Goal: Task Accomplishment & Management: Use online tool/utility

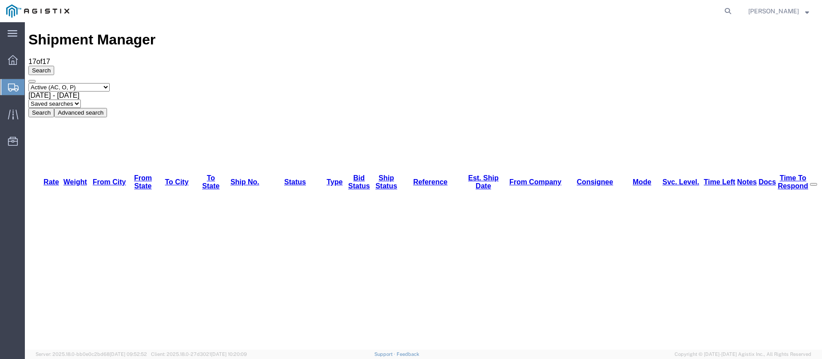
click at [13, 91] on icon at bounding box center [13, 88] width 11 height 8
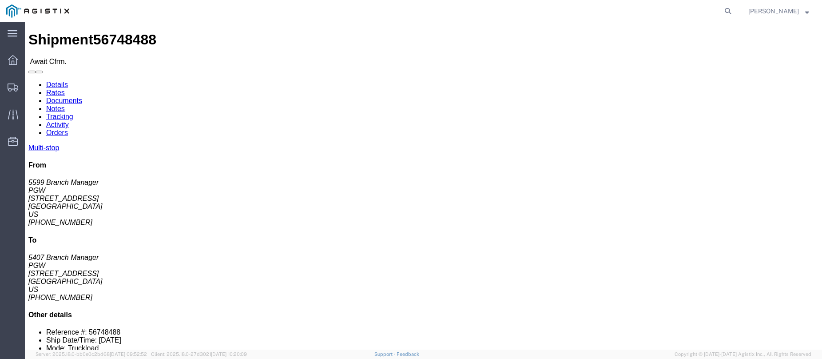
click b "56748488"
copy b "56748488"
click link "Confirm"
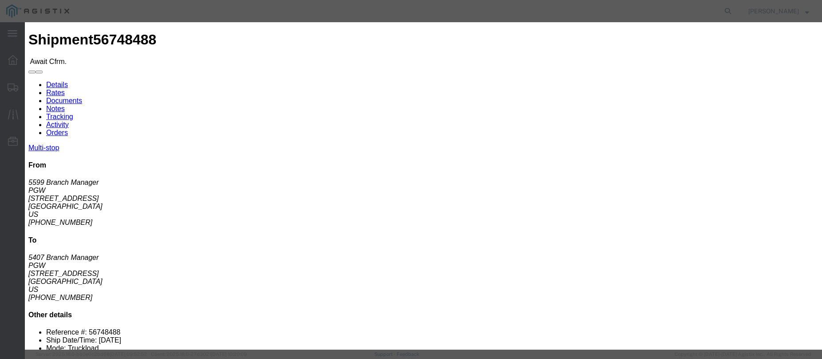
click input "checkbox"
checkbox input "true"
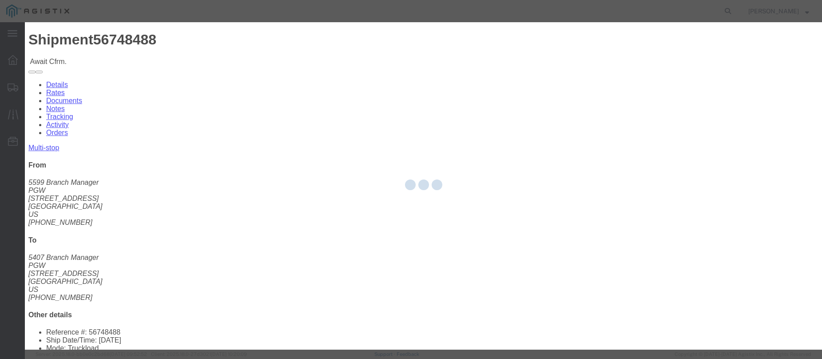
type input "[PERSON_NAME]"
type input "3204977237"
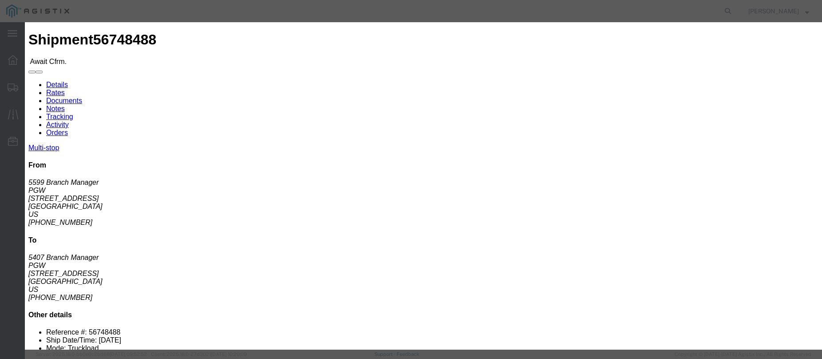
click fieldset "Confirmation Details Use my profile Bill of Lading Number Person Monitor Shipme…"
click input "text"
paste input "56748488"
type input "56748488"
click div "Submit Close"
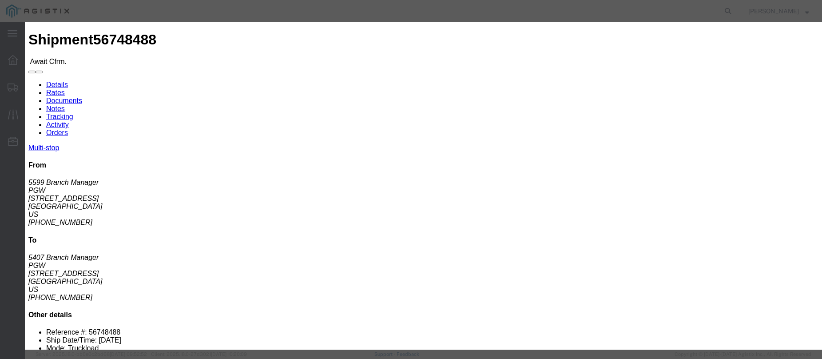
click button "Submit"
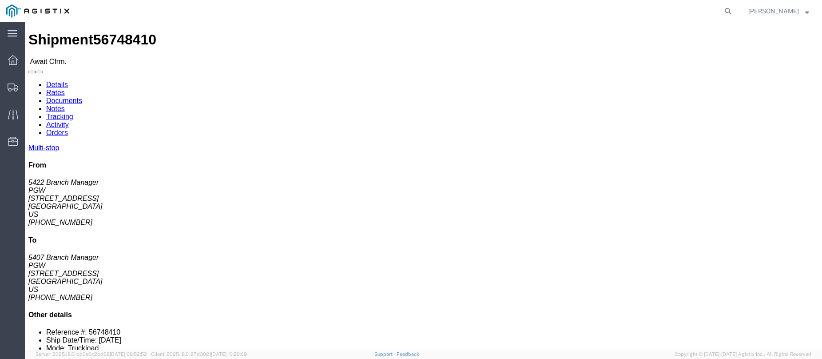
click b "56748410"
copy b "56748410"
click link "Confirm"
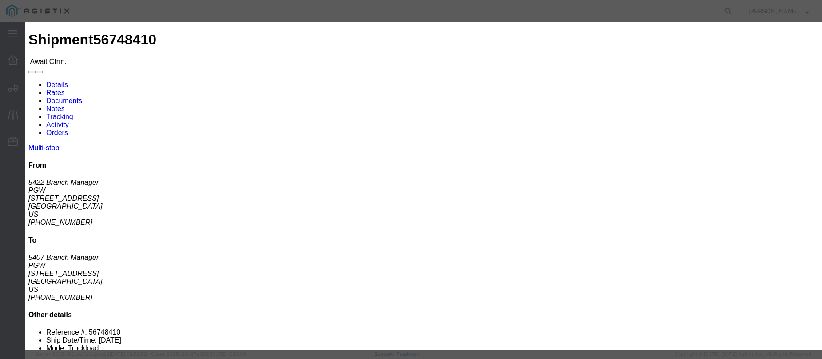
click input "checkbox"
checkbox input "true"
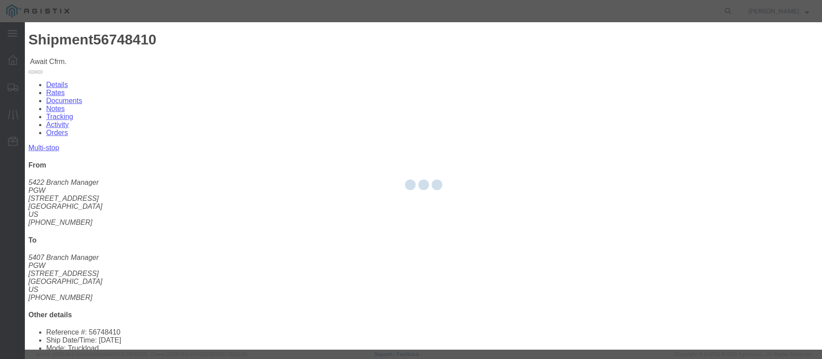
type input "[PERSON_NAME]"
type input "3204977237"
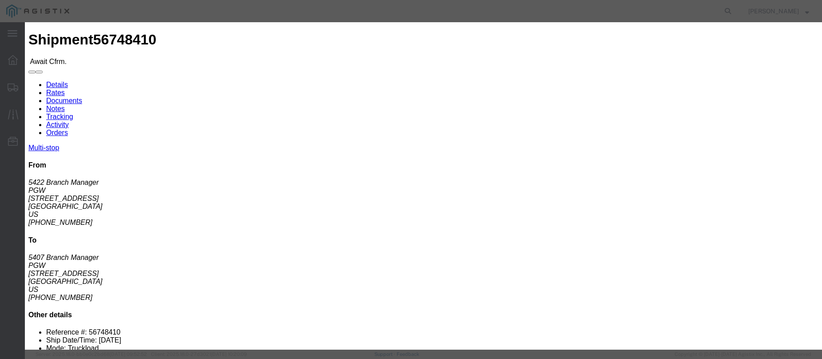
click input "text"
paste input "56748410"
type input "56748410"
click button "Submit"
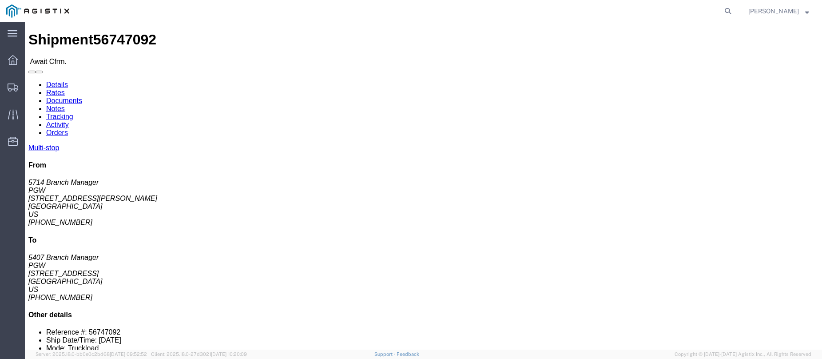
click b "56747092"
copy b "56747092"
click link "Confirm"
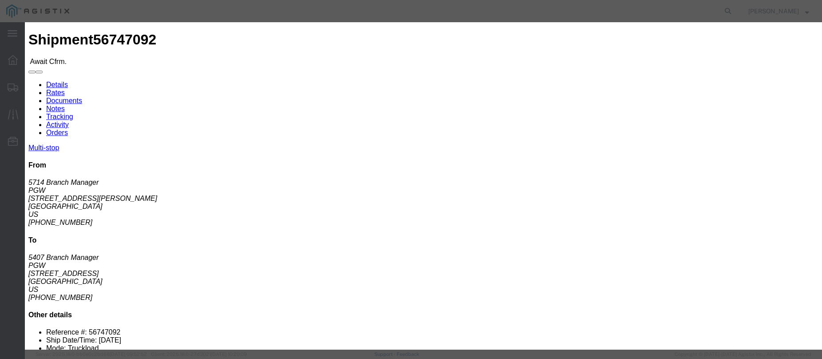
click input "checkbox"
checkbox input "true"
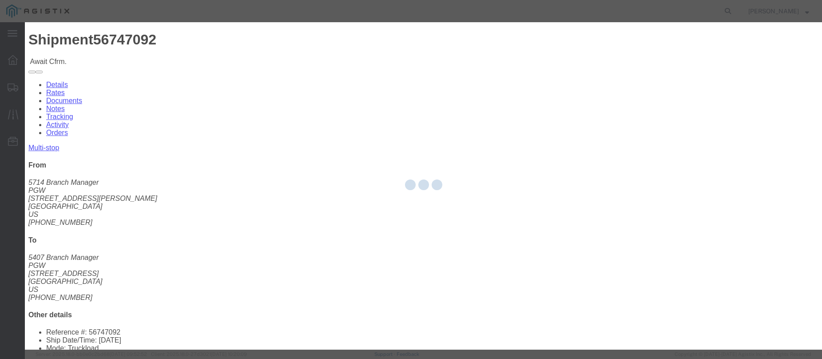
type input "[PERSON_NAME]"
type input "3204977237"
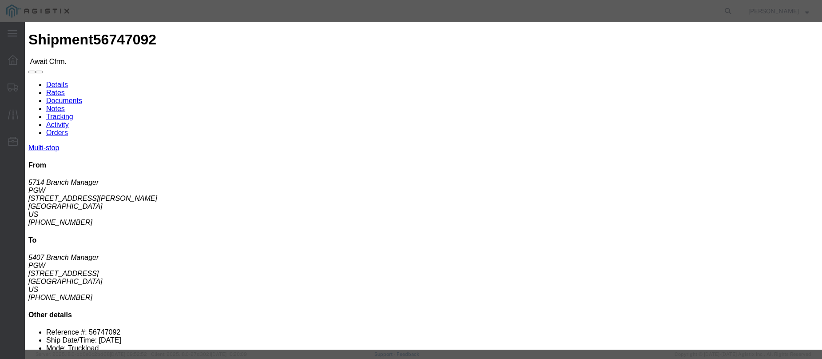
click input "text"
paste input "56747092"
type input "56747092"
click button "Submit"
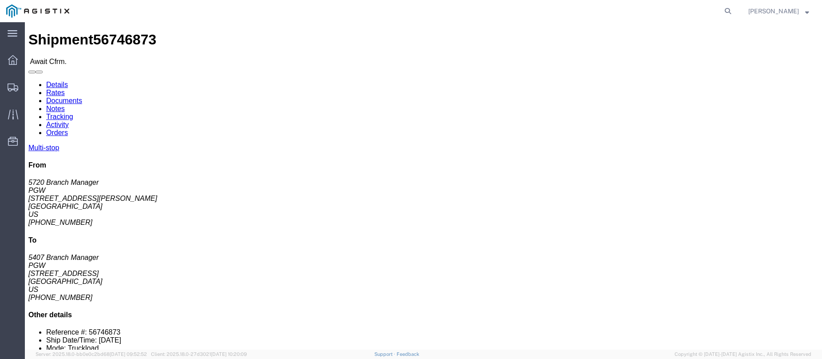
click b "56746873"
copy b "56746873"
click link "Confirm"
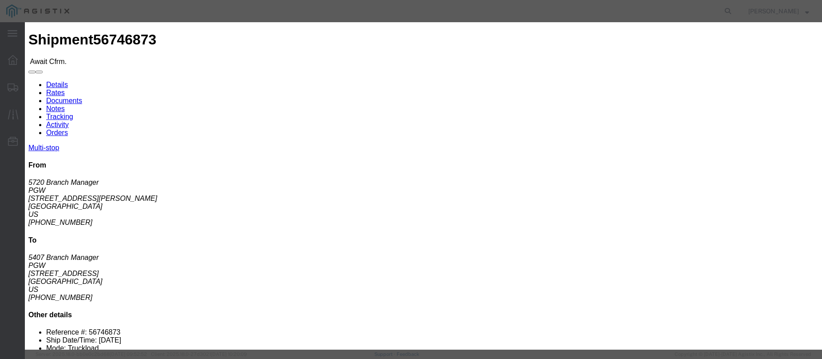
click input "checkbox"
checkbox input "true"
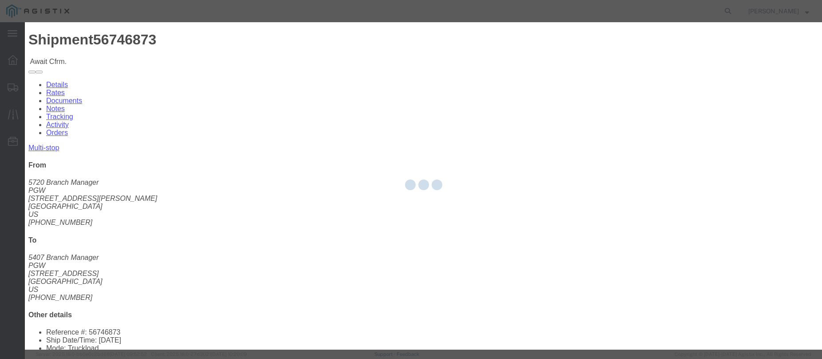
type input "[PERSON_NAME]"
type input "3204977237"
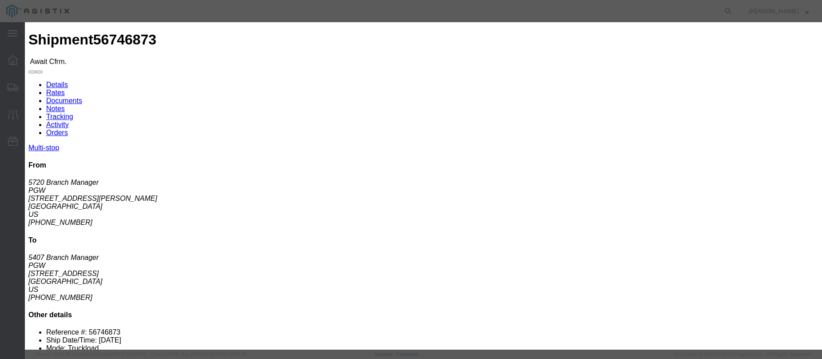
click input "text"
paste input "56746873"
type input "56746873"
click button "Submit"
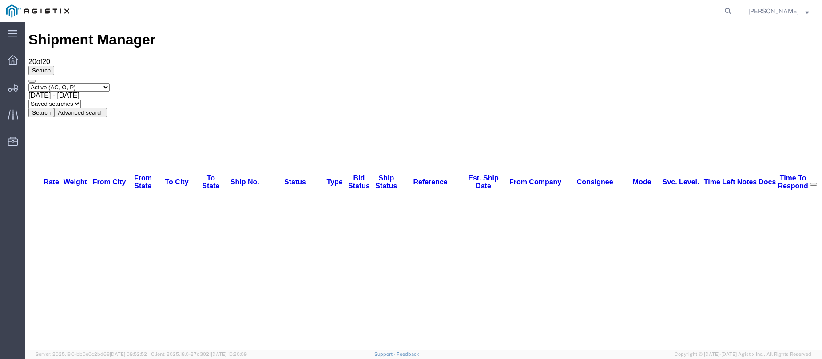
click at [170, 33] on div "Shipment Manager 20 of 20 Search Select status Active (AC, O, P) All Approved A…" at bounding box center [423, 74] width 790 height 85
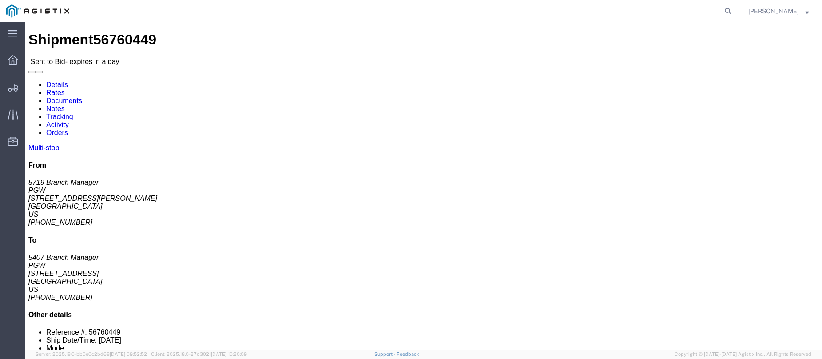
click b "56760449"
copy b "56760449"
click link "Enter / Modify Bid"
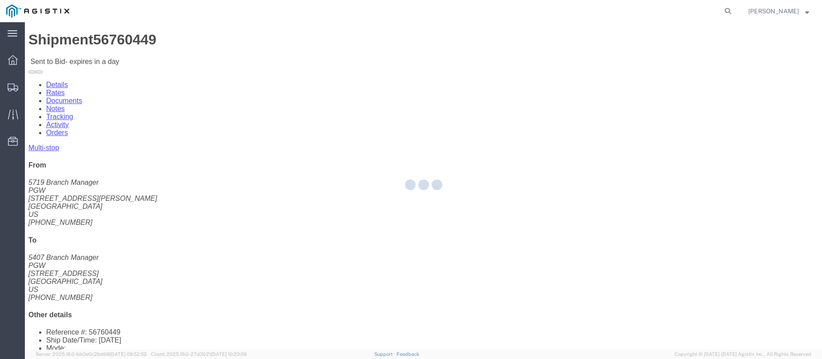
select select "146"
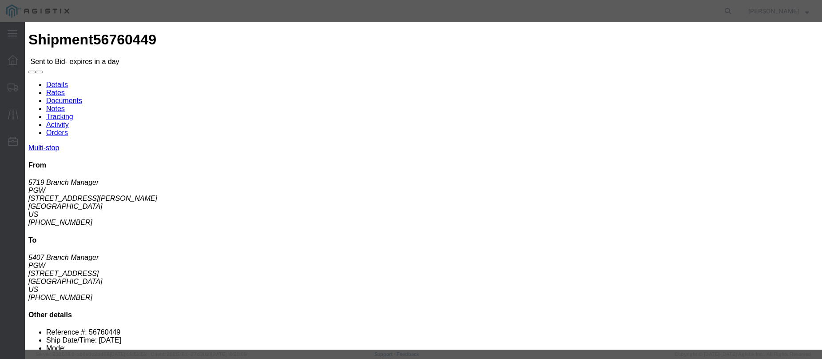
click select "Select CONESTOGA DFRM/STEP Economy TL Flatbed Intermodal LTL Standard Next Day …"
select select "25032"
click select "Select CONESTOGA DFRM/STEP Economy TL Flatbed Intermodal LTL Standard Next Day …"
click input "text"
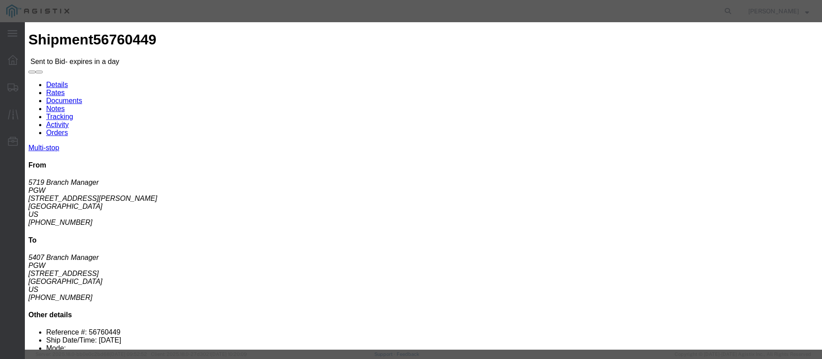
type input "ats"
click input "number"
click div "Reference"
click button "Close"
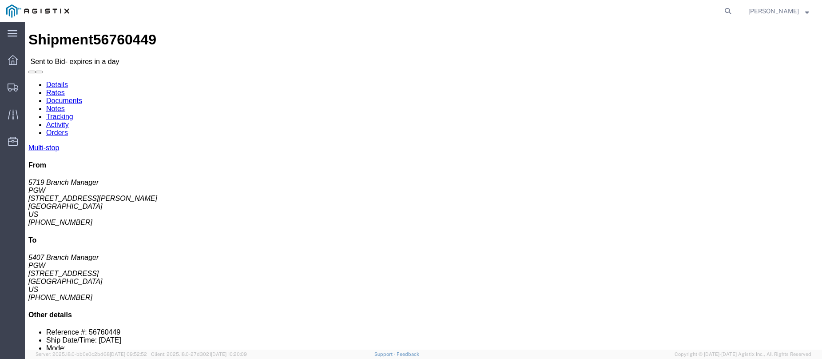
click span "56760449"
drag, startPoint x: 85, startPoint y: 9, endPoint x: 81, endPoint y: 282, distance: 273.6
click span "Delivery"
click address "PGW (5719 Branch Manager) 5719 [STREET_ADDRESS][PERSON_NAME] [PHONE_NUMBER] [EM…"
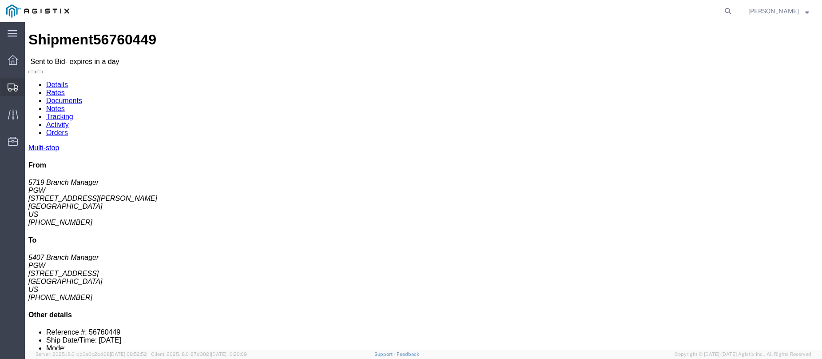
click at [7, 85] on div at bounding box center [12, 87] width 25 height 18
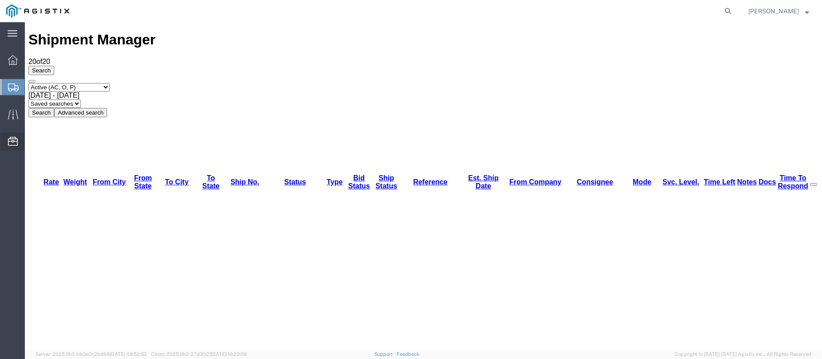
click at [4, 143] on div at bounding box center [12, 141] width 25 height 18
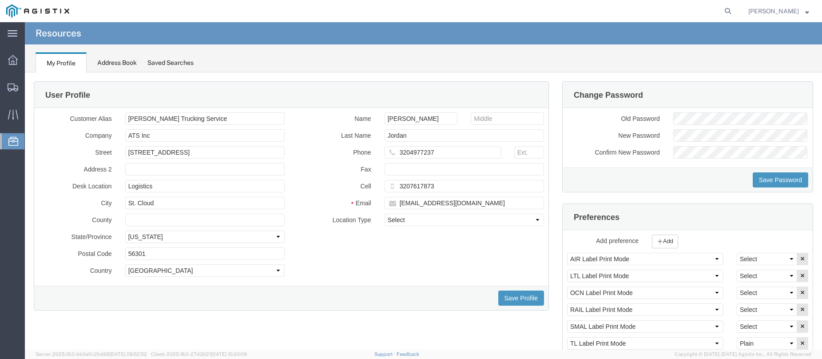
click at [22, 150] on ul "Dashboard Shipments Traffic Resources Address Book Saved Searches" at bounding box center [12, 105] width 25 height 108
click at [27, 85] on span "Shipments" at bounding box center [27, 87] width 6 height 18
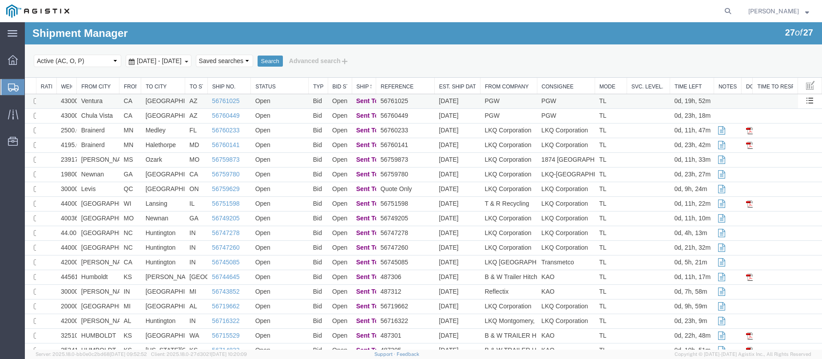
click at [292, 102] on td "Open" at bounding box center [280, 101] width 58 height 15
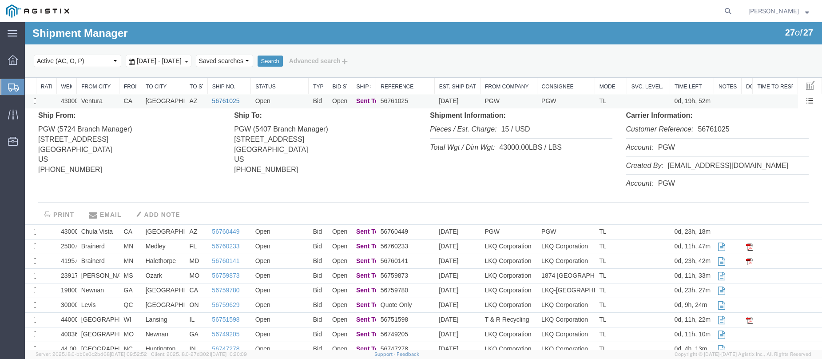
click at [219, 99] on link "56761025" at bounding box center [226, 100] width 28 height 7
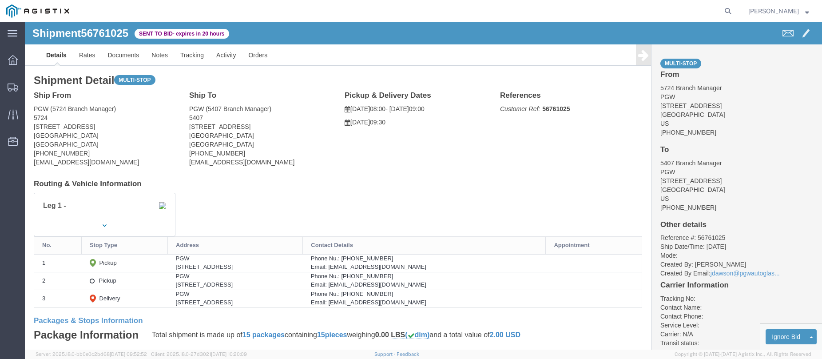
click b "56761025"
drag, startPoint x: 533, startPoint y: 85, endPoint x: 558, endPoint y: 89, distance: 25.3
click p "Customer Ref: 56761025"
click b "56761025"
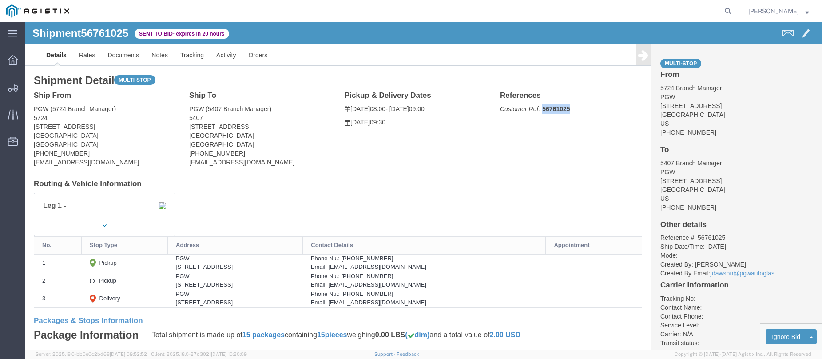
click b "56761025"
copy b "56761025"
click b "56761025"
drag, startPoint x: 530, startPoint y: 85, endPoint x: 545, endPoint y: 91, distance: 15.9
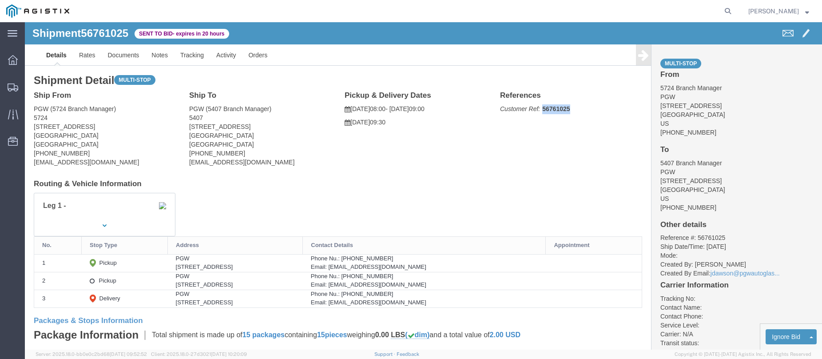
click p "Customer Ref: 56761025"
drag, startPoint x: 532, startPoint y: 89, endPoint x: 527, endPoint y: 84, distance: 6.6
click b "56761025"
copy b "56761025"
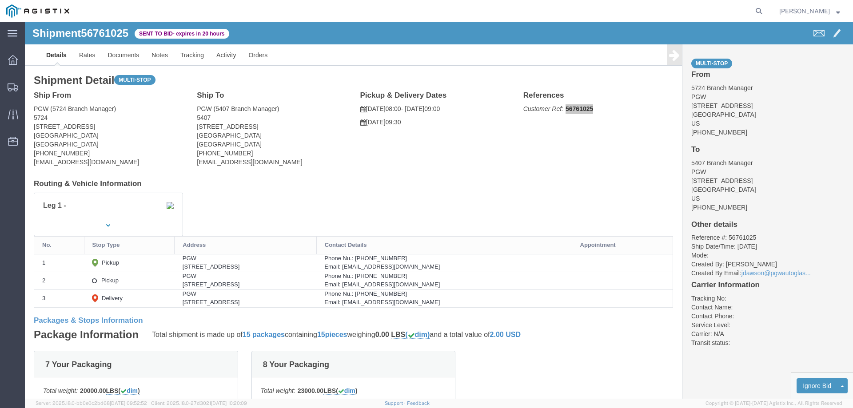
click at [7, 98] on ul "Dashboard Shipments Traffic Resources Address Book Saved Searches" at bounding box center [12, 105] width 25 height 108
click at [9, 80] on div at bounding box center [12, 87] width 25 height 18
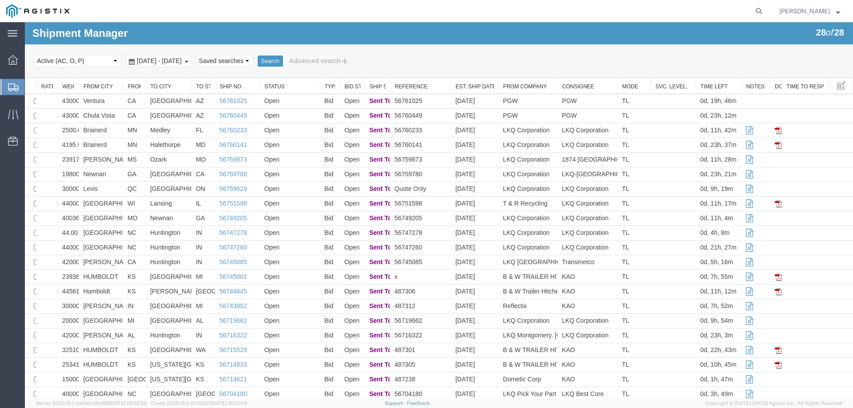
click at [12, 75] on ul "Dashboard Shipments Traffic Resources Address Book Saved Searches" at bounding box center [12, 105] width 25 height 108
click at [12, 82] on div at bounding box center [12, 87] width 25 height 16
click at [441, 64] on div "Select status Active (AC, O, P) All Approved Awaiting Confirmation (AC) Booked …" at bounding box center [439, 60] width 810 height 15
click at [3, 87] on div at bounding box center [12, 87] width 25 height 16
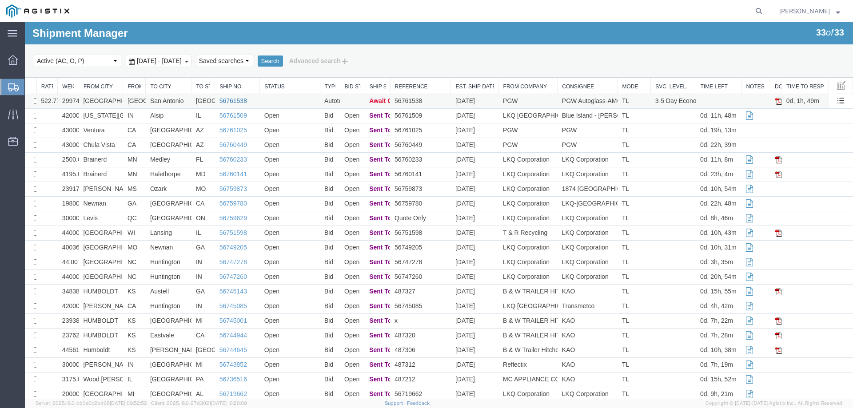
click at [231, 99] on link "56761538" at bounding box center [233, 100] width 28 height 7
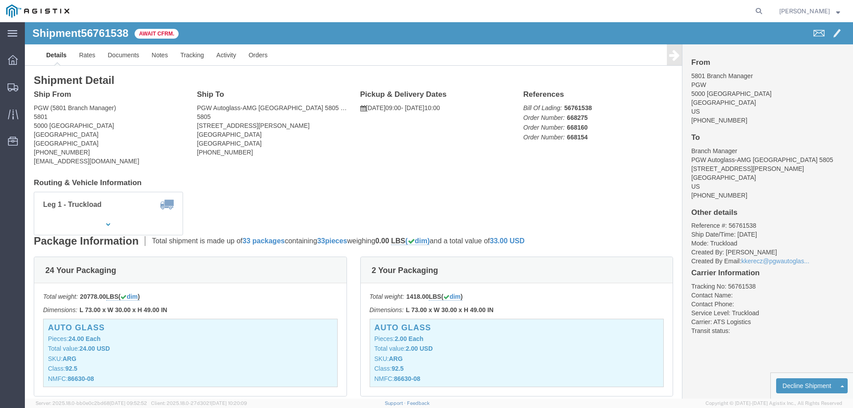
click b "56761538"
copy b "56761538"
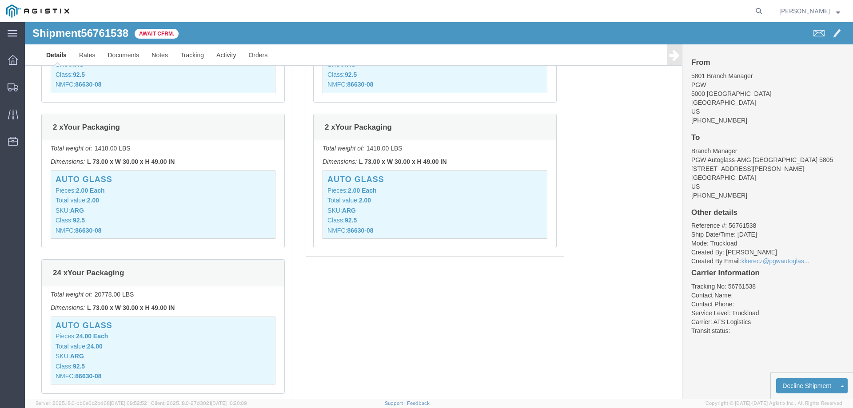
scroll to position [1032, 0]
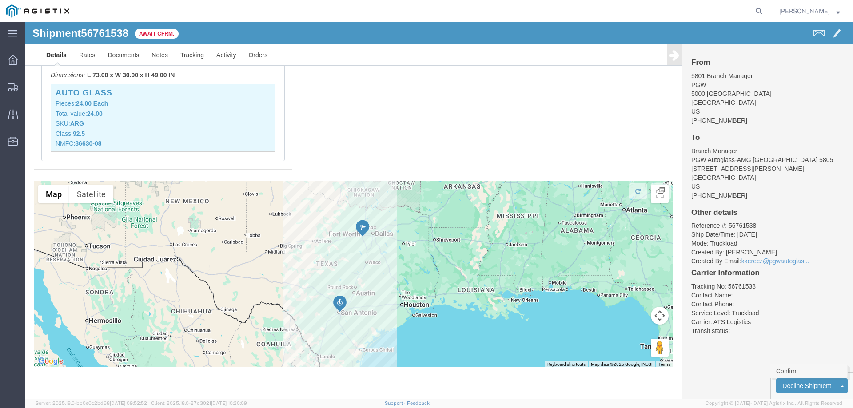
click link "Confirm"
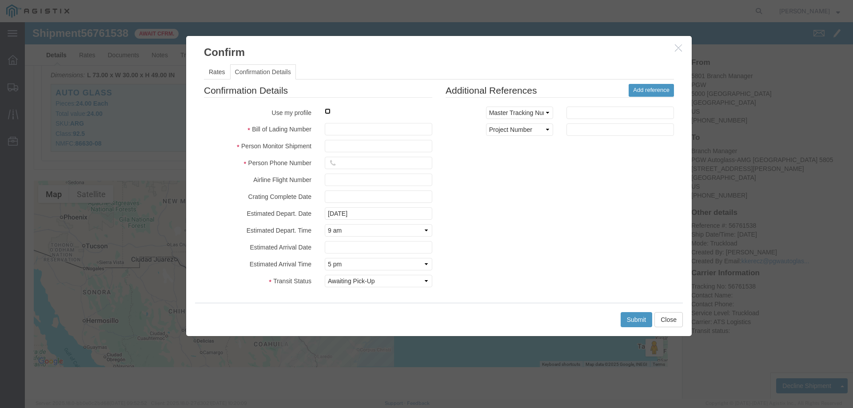
click input "checkbox"
checkbox input "true"
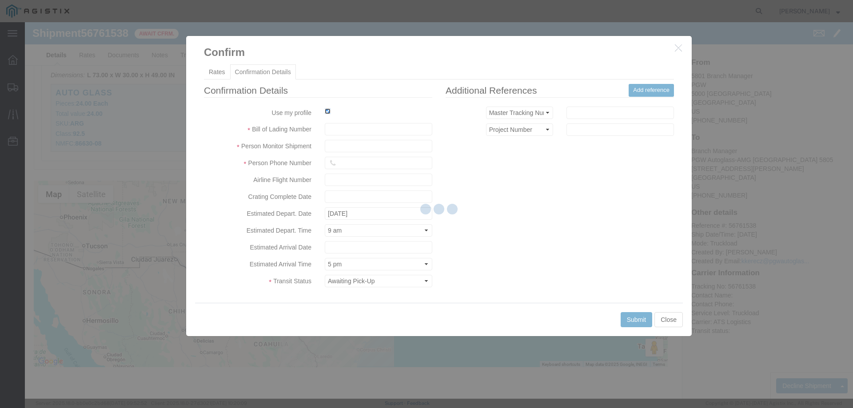
type input "[PERSON_NAME]"
type input "3204977237"
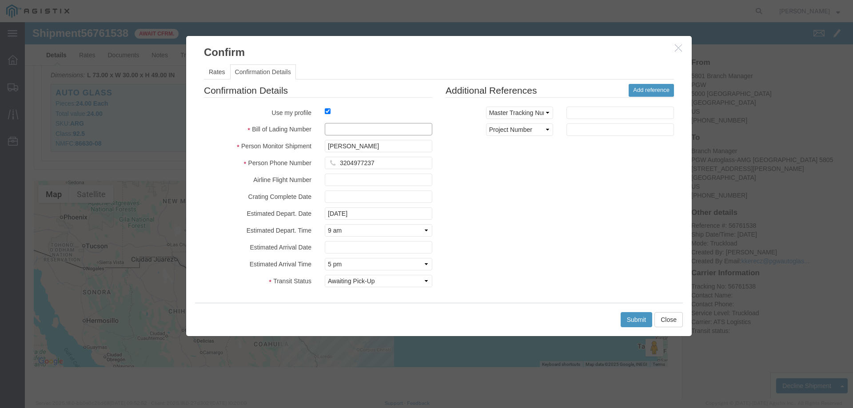
click input "text"
paste input "56761538"
type input "56761538"
click button "Submit"
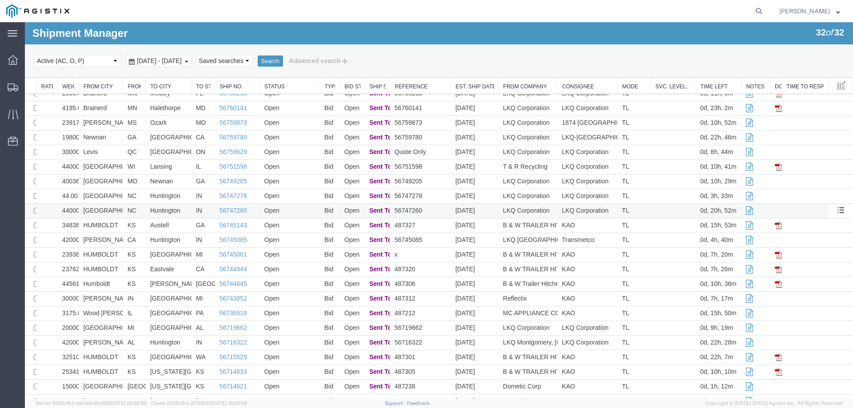
scroll to position [0, 0]
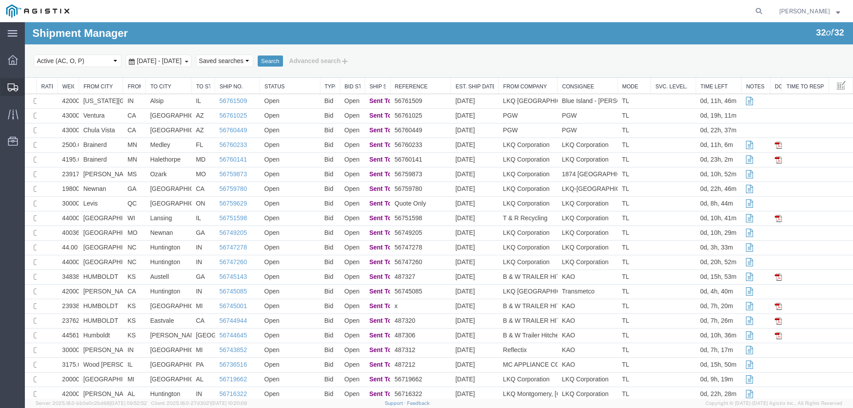
click at [10, 86] on icon at bounding box center [13, 88] width 11 height 8
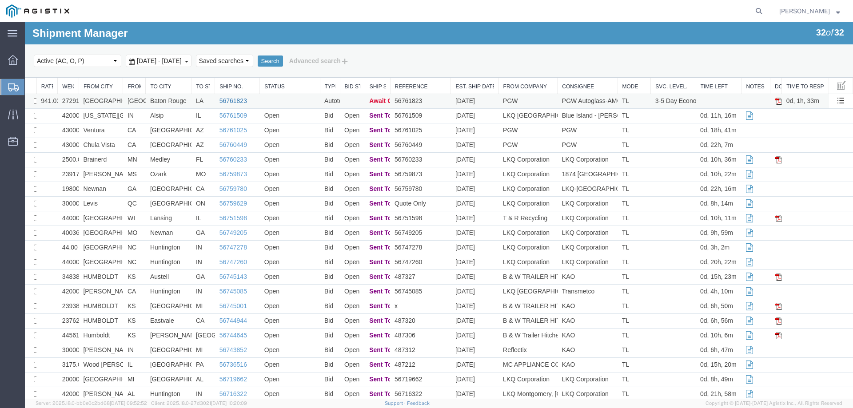
click at [230, 99] on link "56761823" at bounding box center [233, 100] width 28 height 7
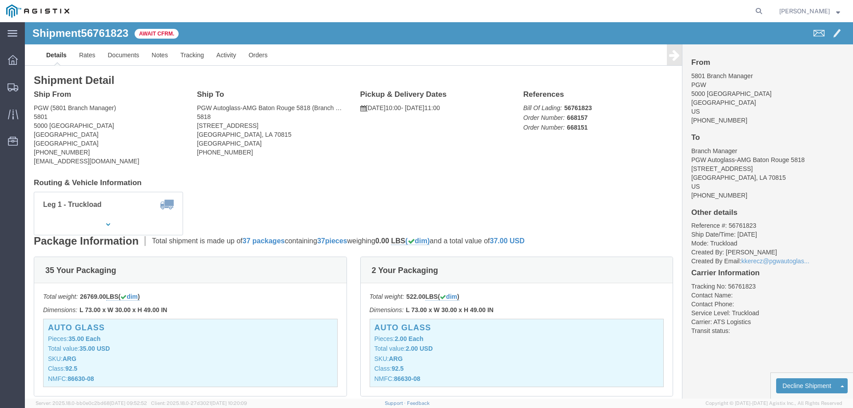
click b "56761823"
copy b "56761823"
click link "Confirm"
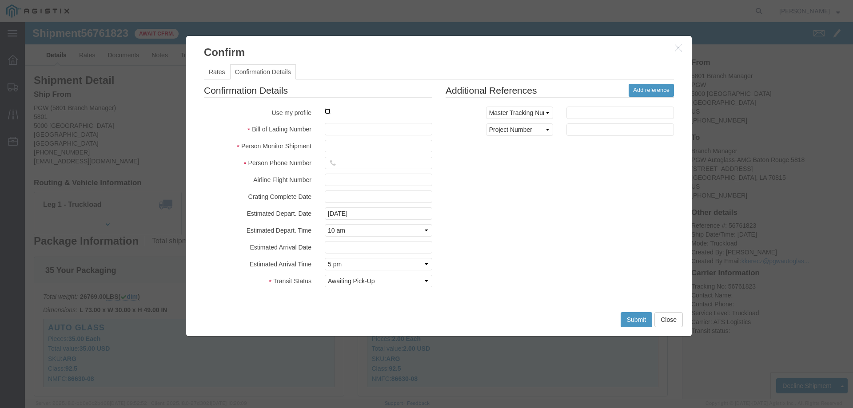
click input "checkbox"
checkbox input "true"
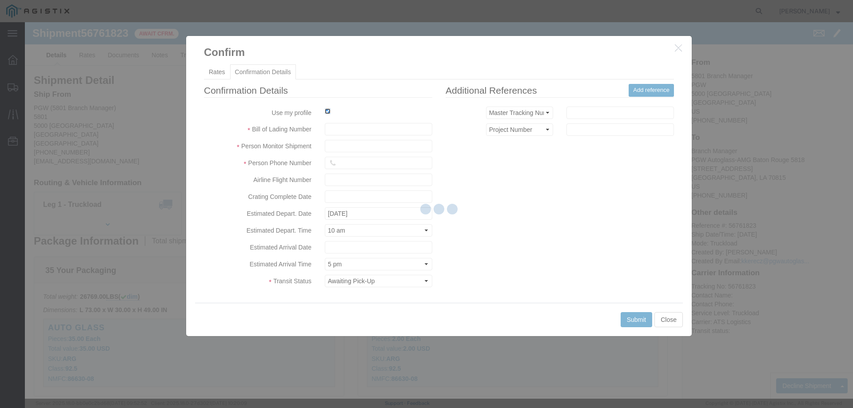
type input "[PERSON_NAME]"
type input "3204977237"
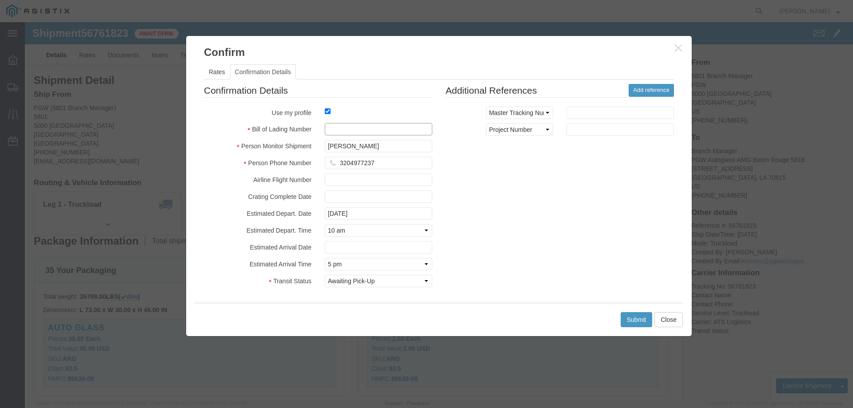
click input "text"
paste input "56761823"
type input "56761823"
click button "Submit"
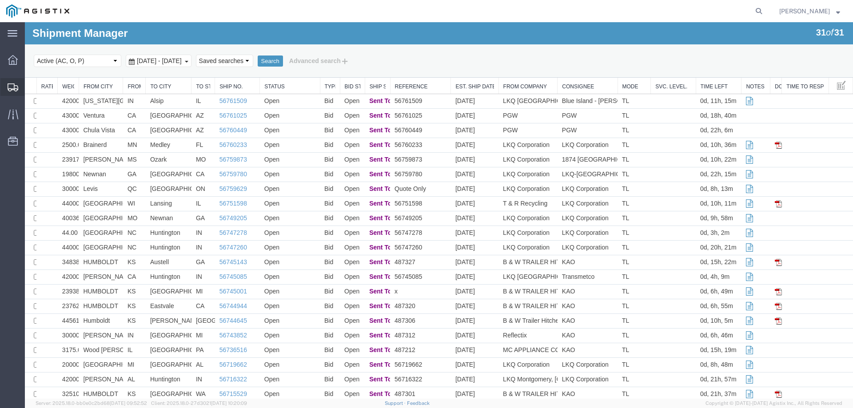
click at [9, 85] on icon at bounding box center [13, 88] width 11 height 8
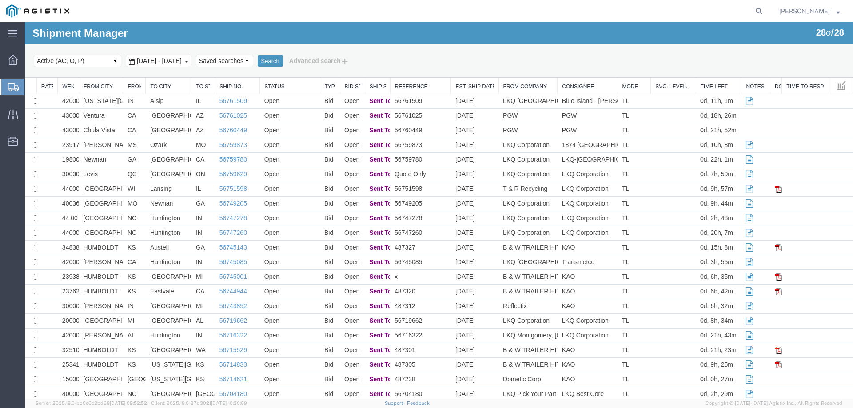
click at [462, 59] on div "Select status Active (AC, O, P) All Approved Awaiting Confirmation (AC) Booked …" at bounding box center [439, 60] width 810 height 15
click at [427, 28] on div "Shipment Manager 28 of 28 Search Select status Active (AC, O, P) All Approved A…" at bounding box center [439, 50] width 828 height 56
click at [17, 84] on icon at bounding box center [13, 88] width 11 height 8
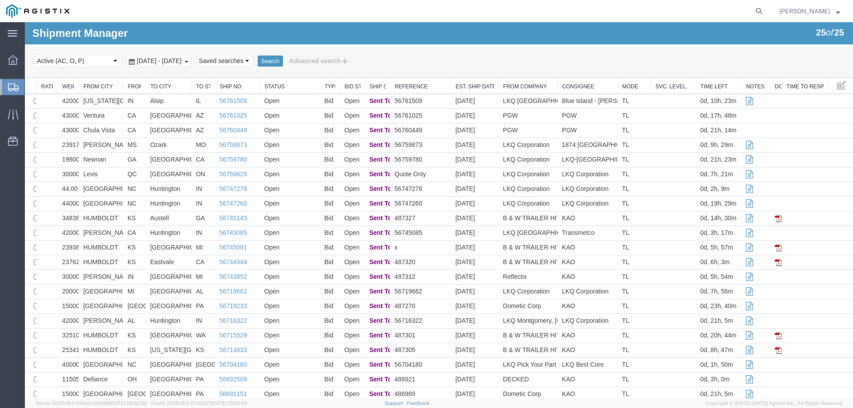
click at [9, 88] on icon at bounding box center [13, 88] width 11 height 8
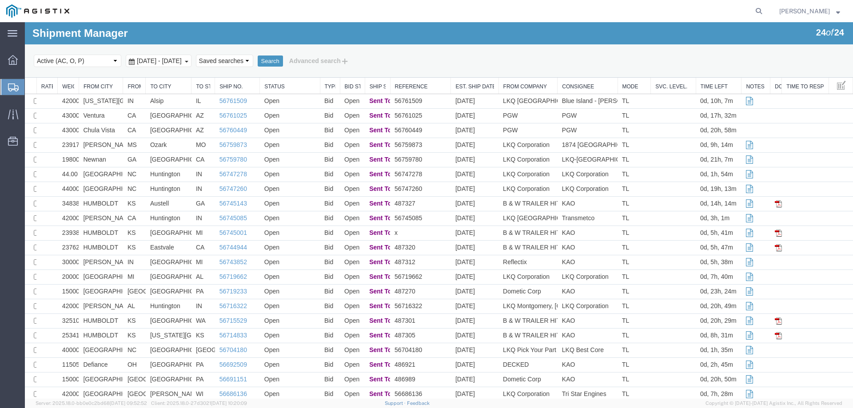
click at [7, 86] on div at bounding box center [12, 87] width 25 height 16
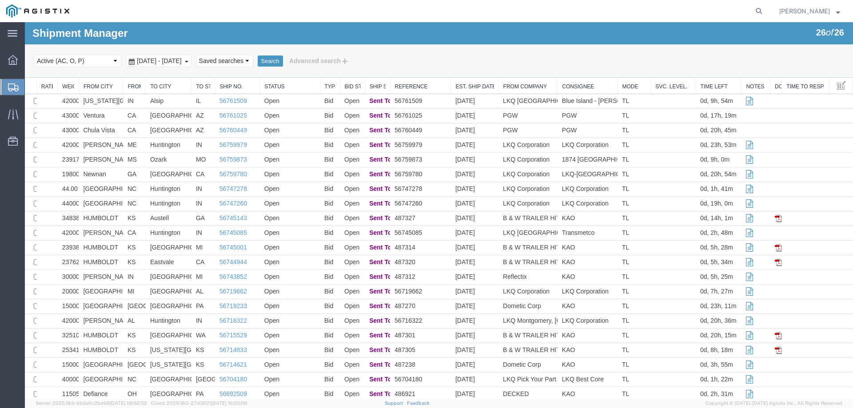
click at [20, 86] on div at bounding box center [12, 87] width 25 height 16
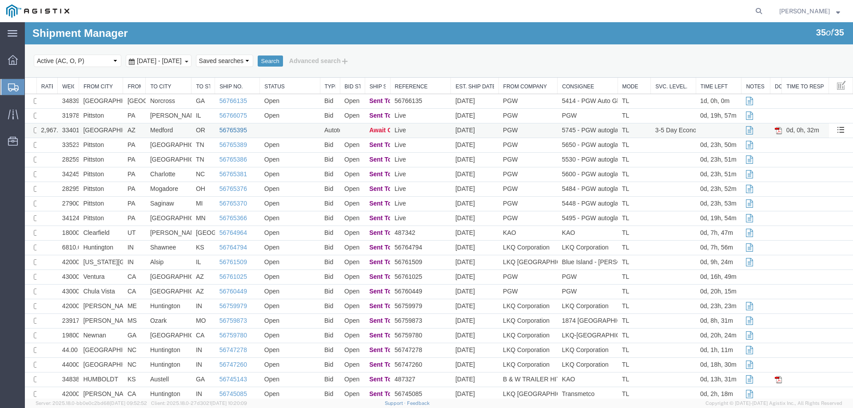
click at [239, 127] on link "56765395" at bounding box center [233, 130] width 28 height 7
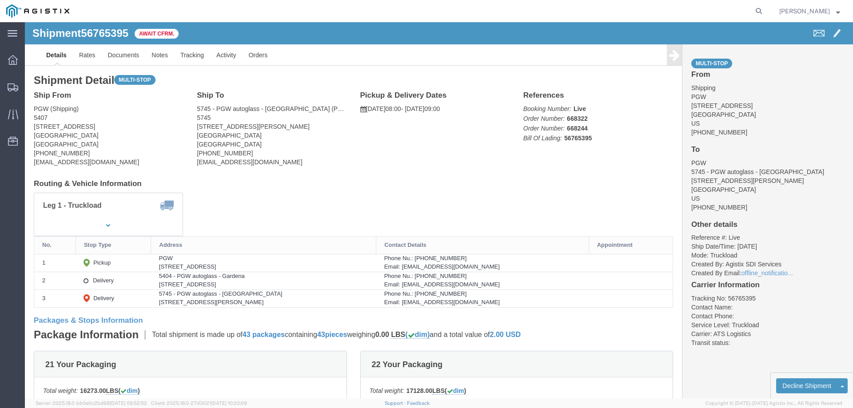
click b "56765395"
copy b "56765395"
click link "Confirm"
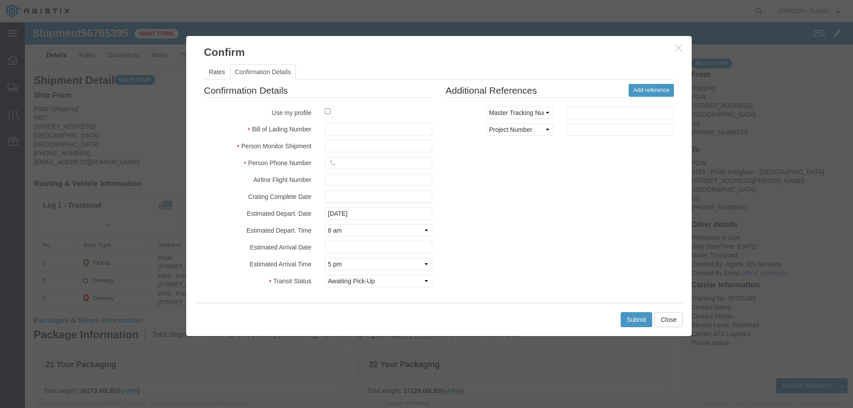
click label
click input "checkbox"
checkbox input "true"
type input "[PERSON_NAME]"
type input "3204977237"
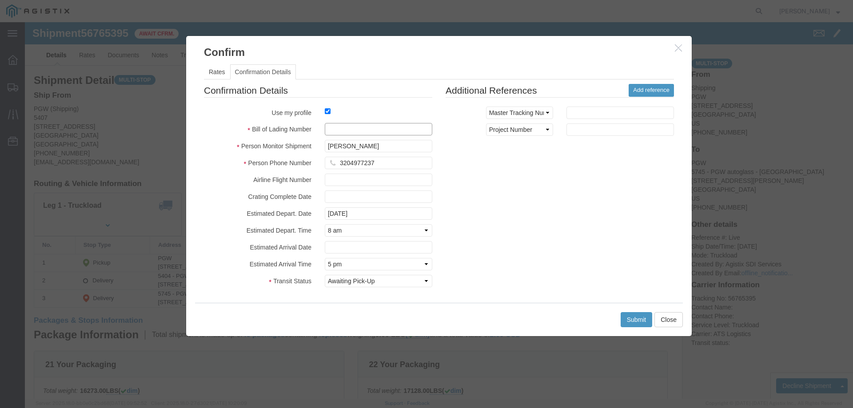
click input "text"
paste input "56765395"
type input "56765395"
click button "Submit"
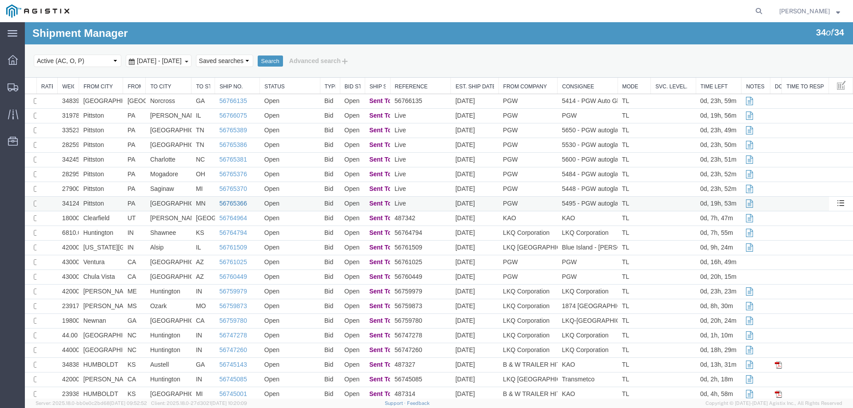
click at [235, 204] on link "56765366" at bounding box center [233, 203] width 28 height 7
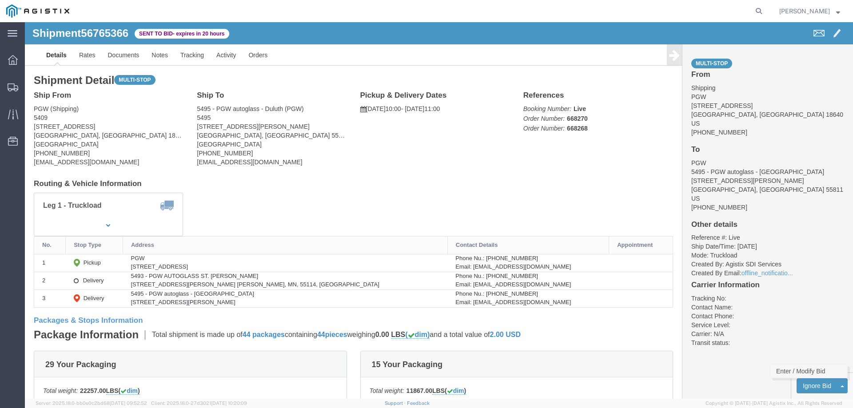
click link "Enter / Modify Bid"
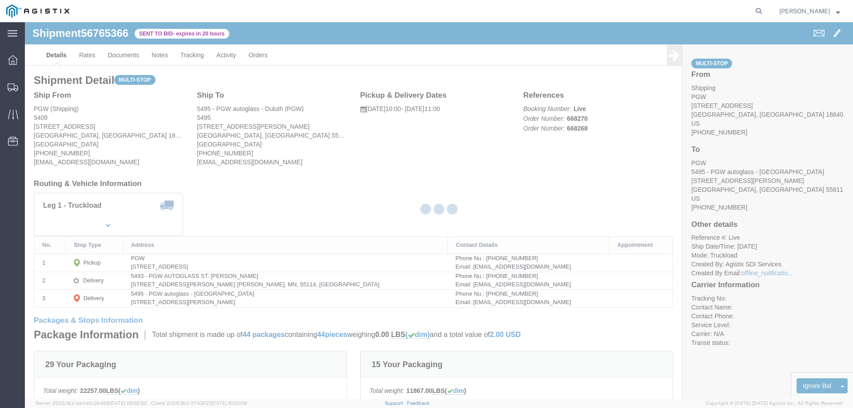
select select "146"
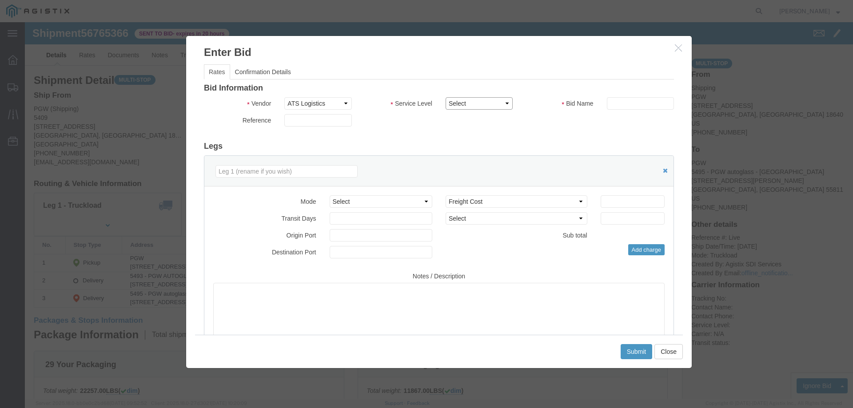
drag, startPoint x: 448, startPoint y: 80, endPoint x: 454, endPoint y: 86, distance: 9.4
click select "Select CONESTOGA DFRM/STEP Economy TL Flatbed Intermodal LTL Standard Next Day …"
select select "25032"
click select "Select CONESTOGA DFRM/STEP Economy TL Flatbed Intermodal LTL Standard Next Day …"
click input "text"
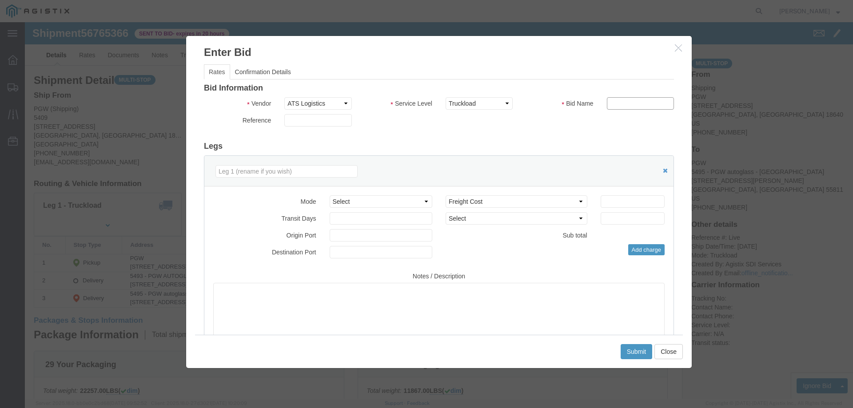
type input "ats"
drag, startPoint x: 589, startPoint y: 182, endPoint x: 594, endPoint y: 179, distance: 5.8
click input "number"
type input "2300"
click div "Submit Close"
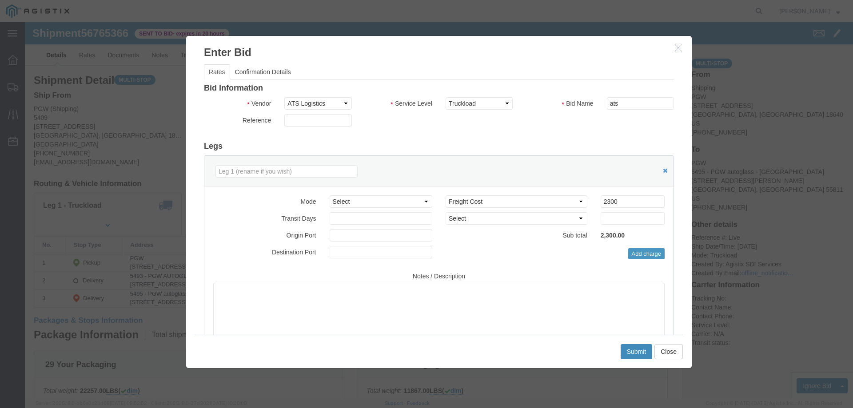
click button "Submit"
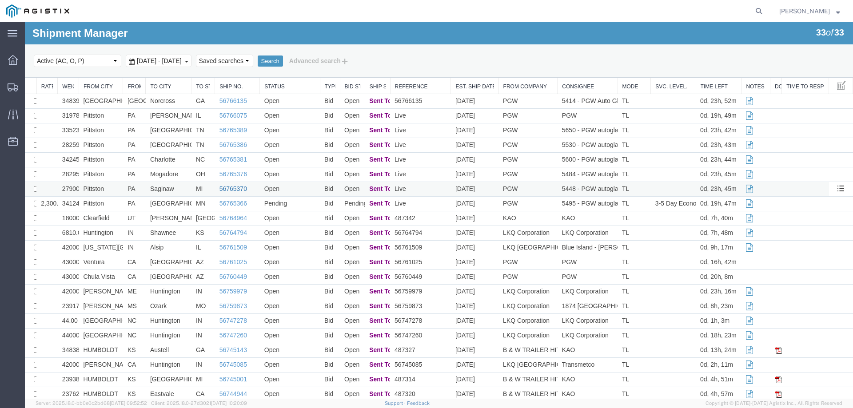
click at [230, 187] on link "56765370" at bounding box center [233, 188] width 28 height 7
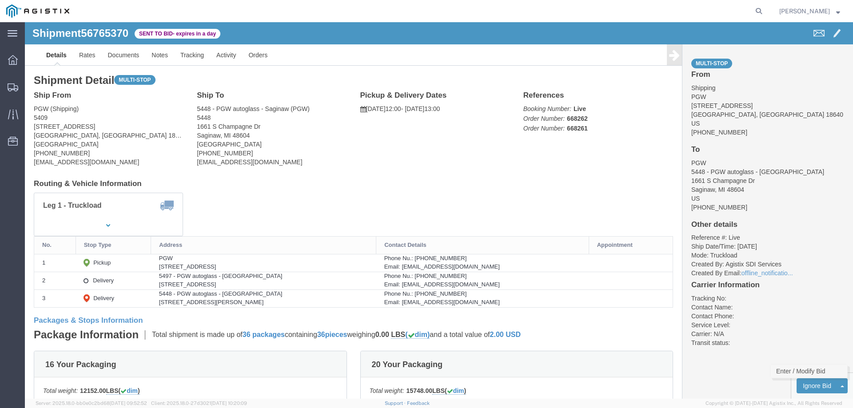
click link "Enter / Modify Bid"
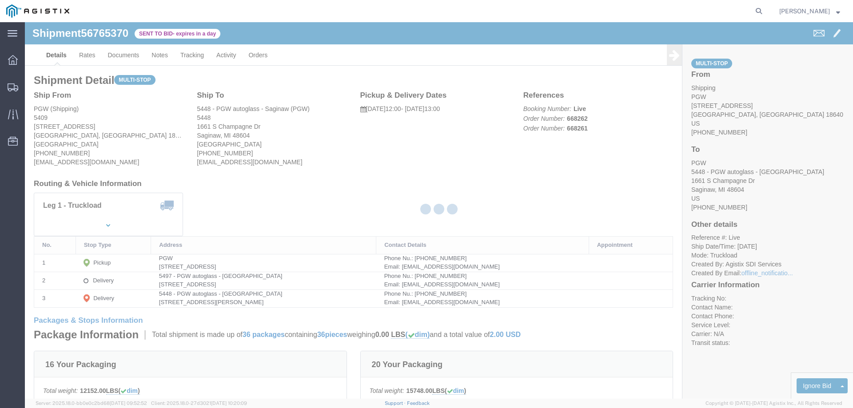
select select "146"
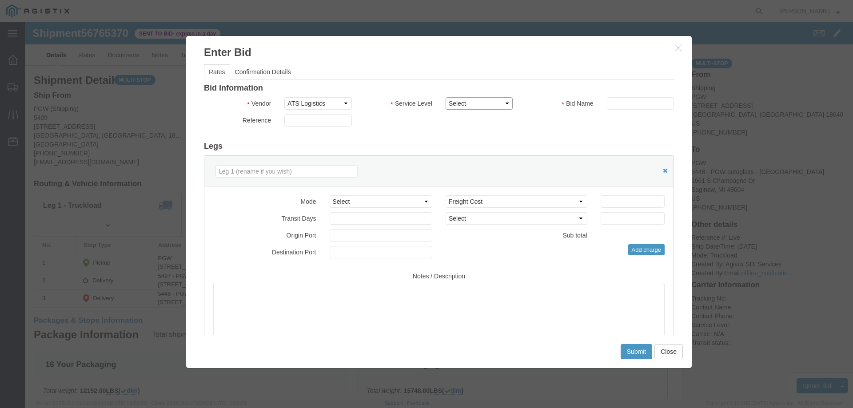
click select "Select CONESTOGA DFRM/STEP Economy TL Flatbed Intermodal LTL Standard Next Day …"
select select "25032"
click select "Select CONESTOGA DFRM/STEP Economy TL Flatbed Intermodal LTL Standard Next Day …"
click input "text"
type input "ats"
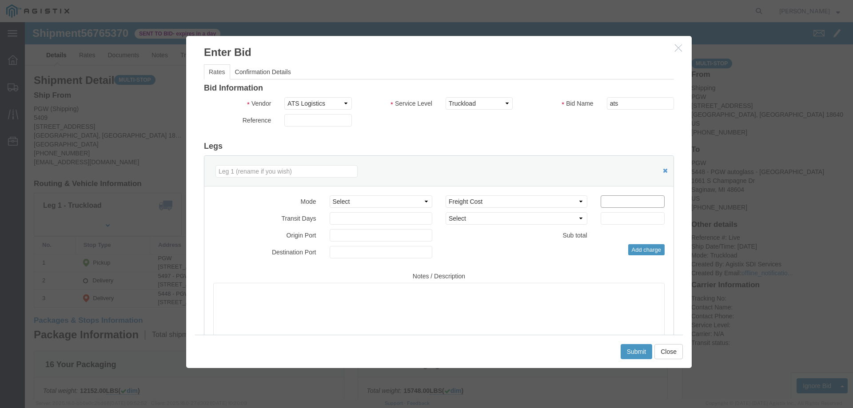
click input "number"
type input "1275"
click button "Submit"
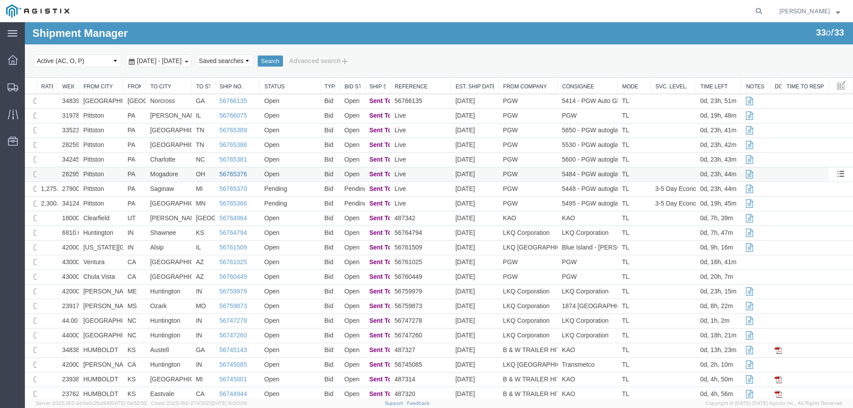
click at [238, 174] on link "56765376" at bounding box center [233, 174] width 28 height 7
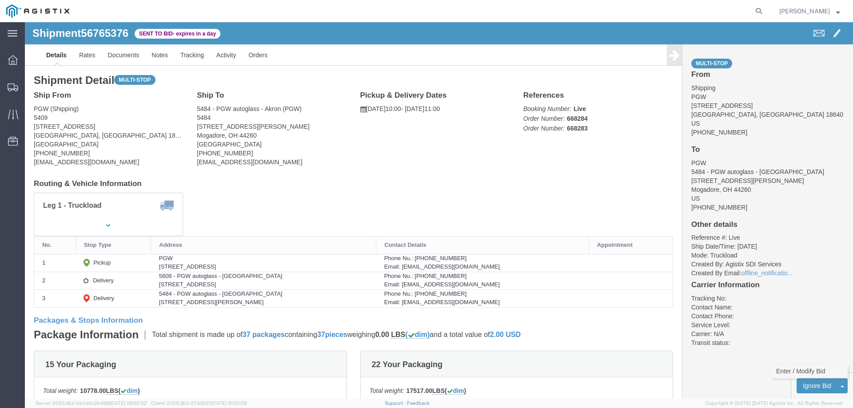
click link "Enter / Modify Bid"
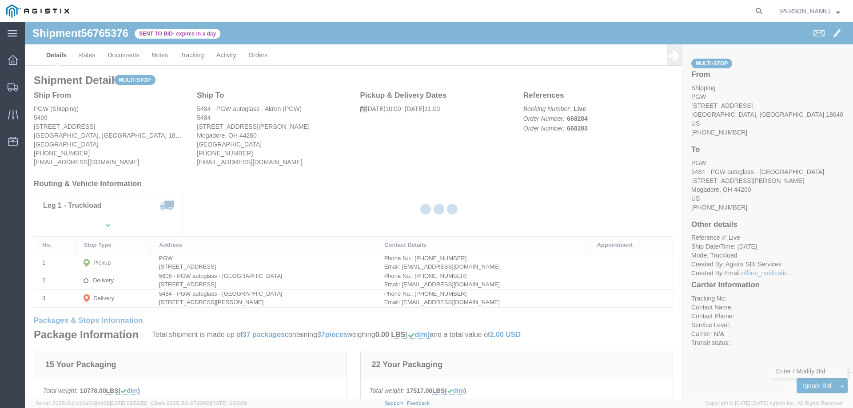
select select "146"
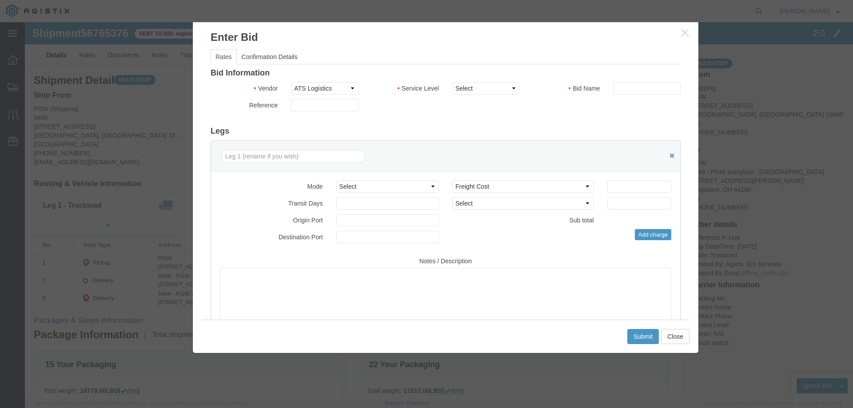
drag, startPoint x: 438, startPoint y: 30, endPoint x: 445, endPoint y: 15, distance: 16.5
click h3 "Enter Bid"
click select "Select CONESTOGA DFRM/STEP Economy TL Flatbed Intermodal LTL Standard Next Day …"
select select "25032"
click select "Select CONESTOGA DFRM/STEP Economy TL Flatbed Intermodal LTL Standard Next Day …"
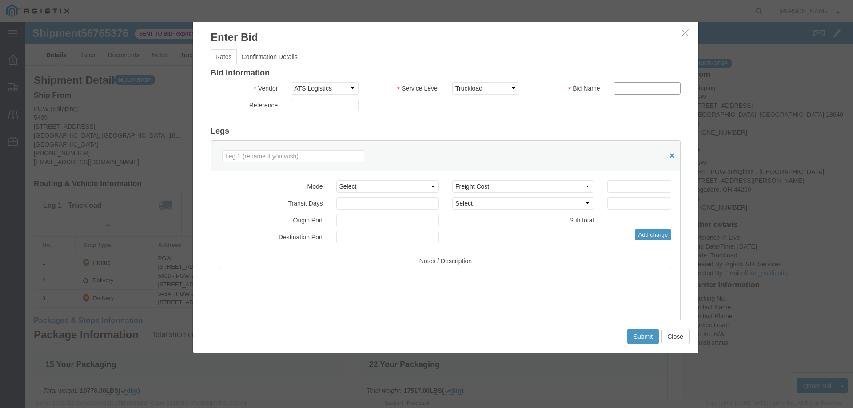
click input "text"
type input "ats"
click input "number"
drag, startPoint x: 594, startPoint y: 163, endPoint x: 547, endPoint y: 165, distance: 46.7
click div "Select 2 Day Service 3 Axle Winch Truck 3 to 5 Day Service 96L Domestic Flat Ra…"
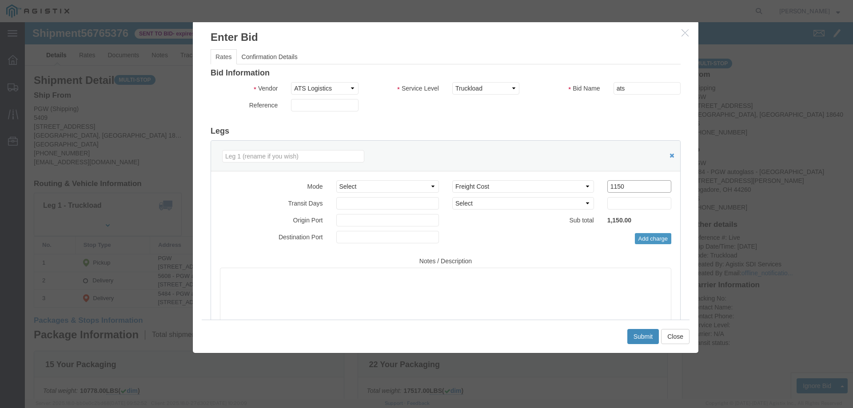
type input "1150"
click button "Submit"
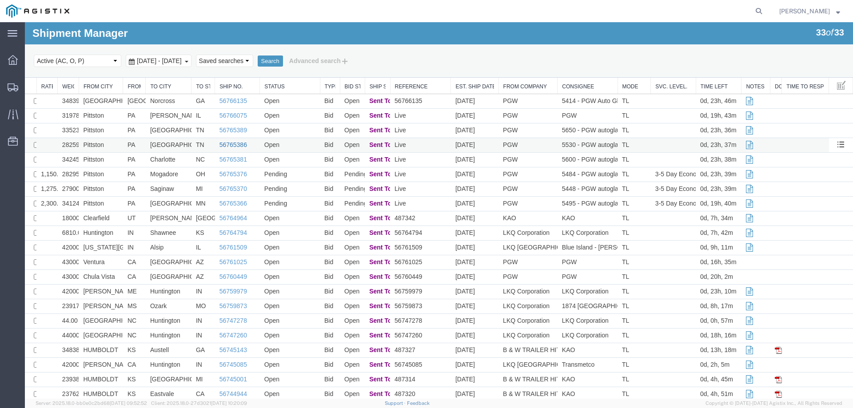
click at [234, 145] on link "56765386" at bounding box center [233, 144] width 28 height 7
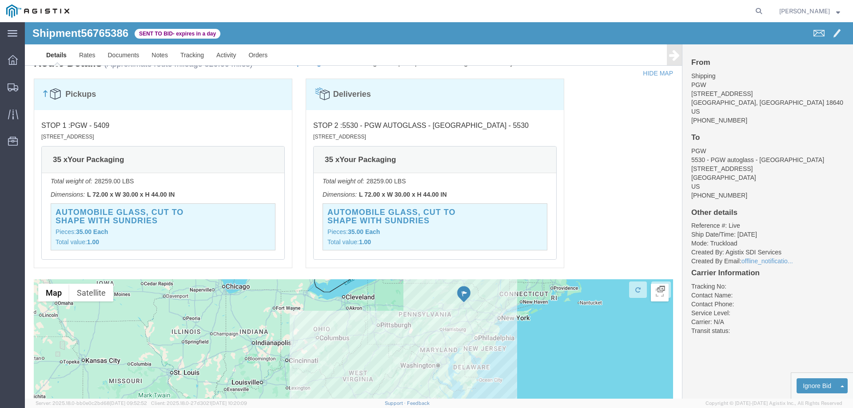
scroll to position [557, 0]
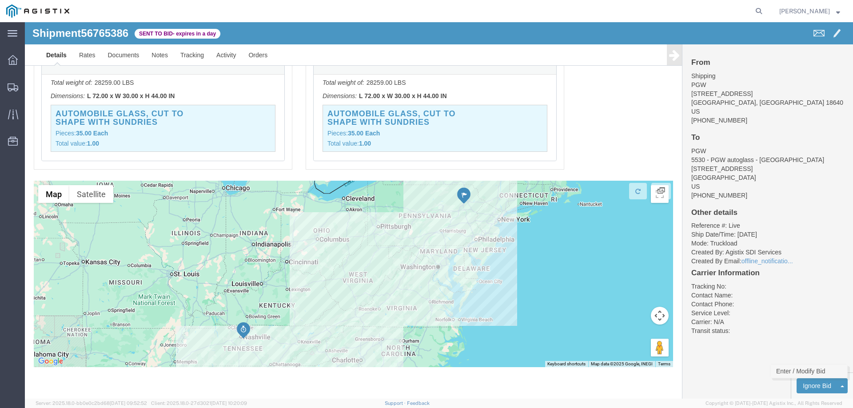
click link "Enter / Modify Bid"
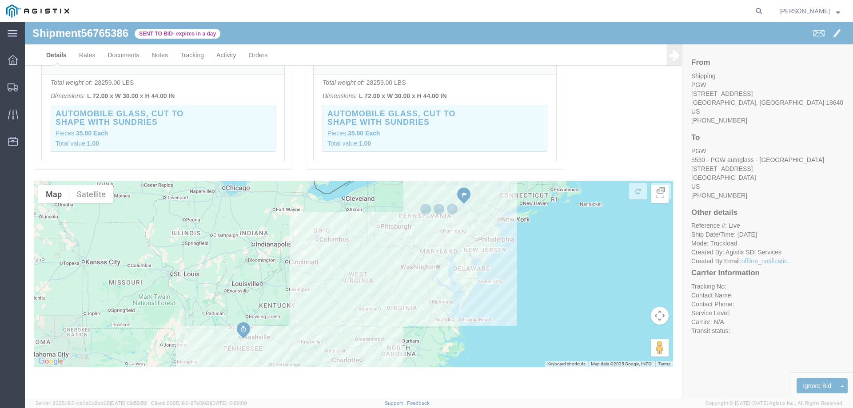
select select "146"
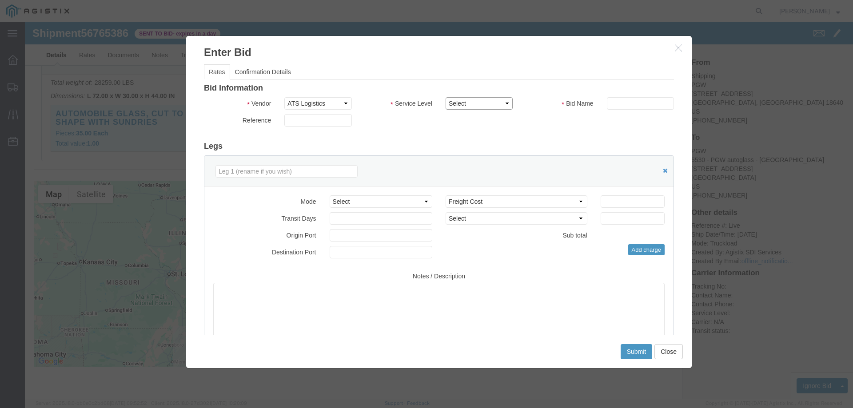
click select "Select CONESTOGA DFRM/STEP Economy TL Flatbed Intermodal LTL Standard Next Day …"
select select "25032"
click select "Select CONESTOGA DFRM/STEP Economy TL Flatbed Intermodal LTL Standard Next Day …"
click input "text"
type input "ats"
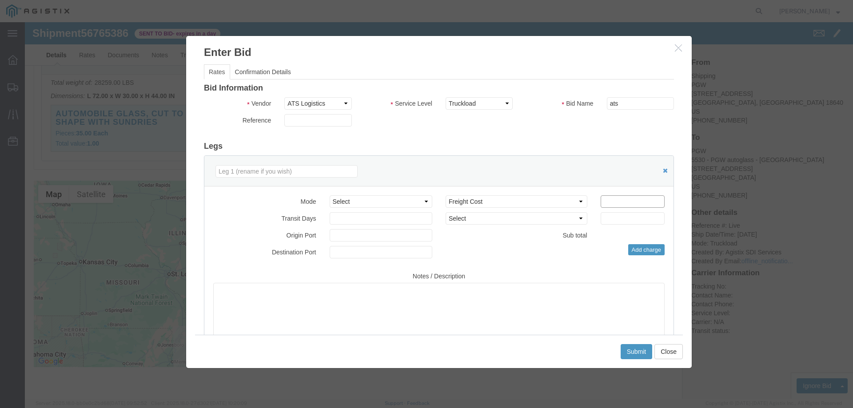
click input "number"
drag, startPoint x: 597, startPoint y: 182, endPoint x: 547, endPoint y: 183, distance: 50.2
click div "Select 2 Day Service 3 Axle Winch Truck 3 to 5 Day Service 96L Domestic Flat Ra…"
type input "1500"
click button "Submit"
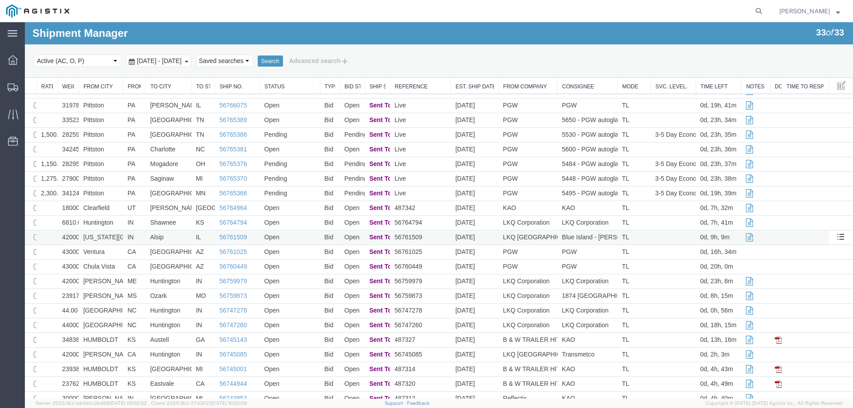
scroll to position [0, 0]
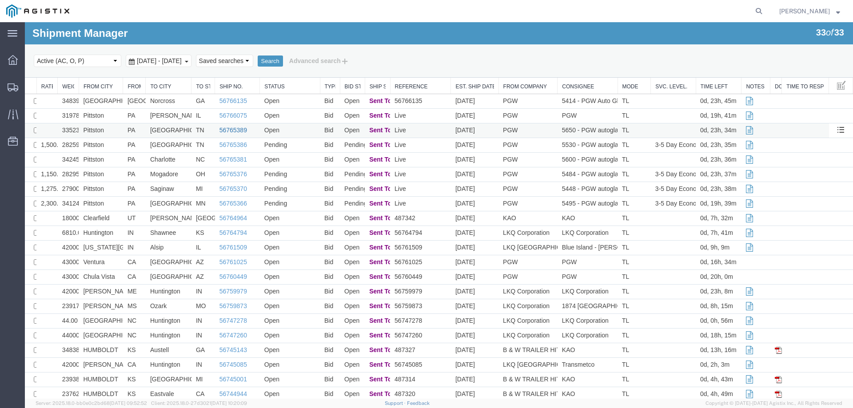
click at [239, 128] on link "56765389" at bounding box center [233, 130] width 28 height 7
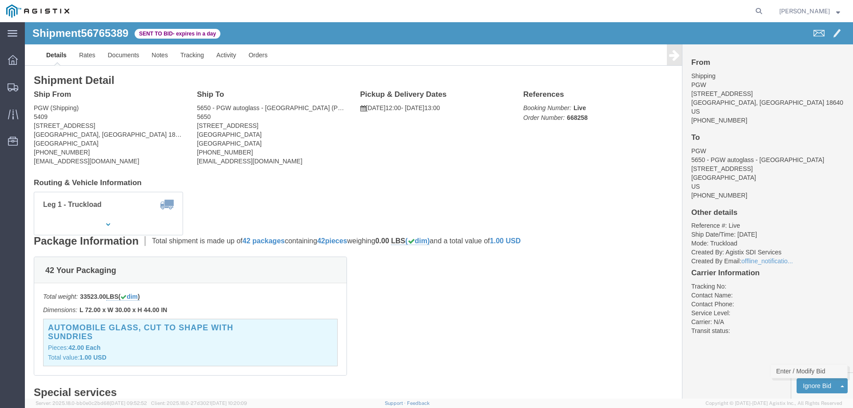
click link "Enter / Modify Bid"
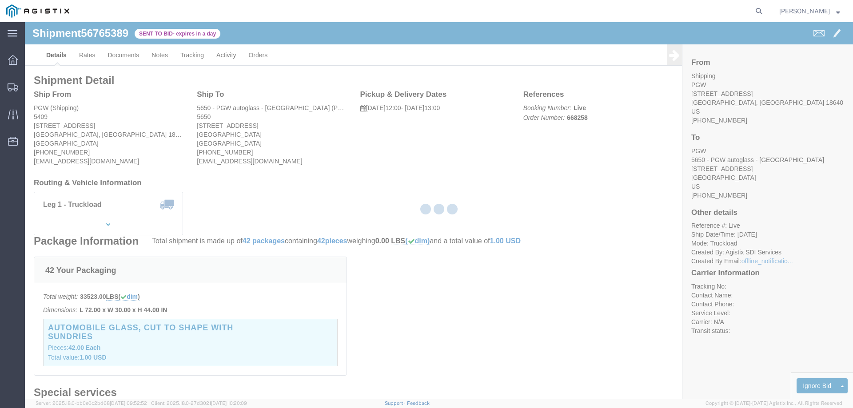
select select "146"
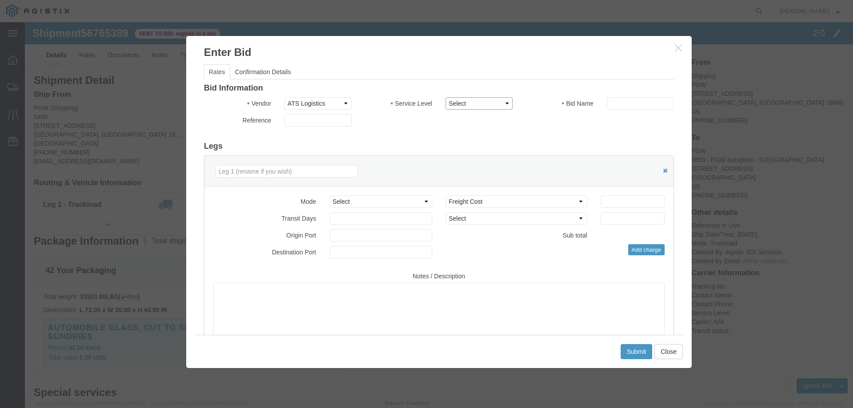
drag, startPoint x: 444, startPoint y: 77, endPoint x: 453, endPoint y: 87, distance: 12.9
click select "Select CONESTOGA DFRM/STEP Economy TL Flatbed Intermodal LTL Standard Next Day …"
select select "25032"
click select "Select CONESTOGA DFRM/STEP Economy TL Flatbed Intermodal LTL Standard Next Day …"
drag, startPoint x: 605, startPoint y: 79, endPoint x: 611, endPoint y: 86, distance: 9.8
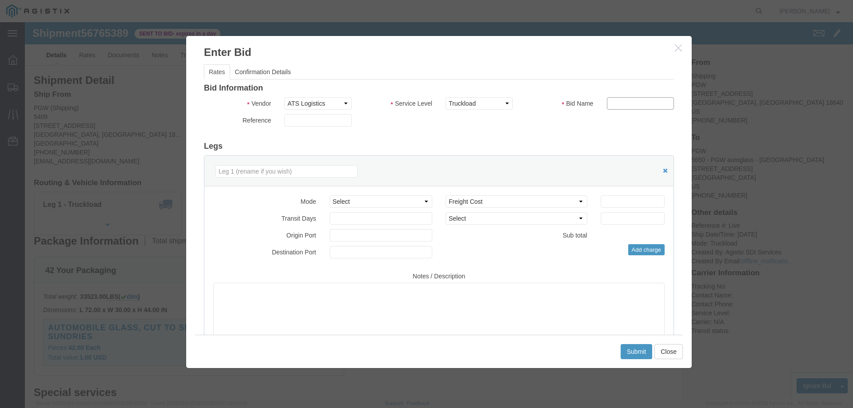
click input "text"
type input "ats"
click input "number"
type input "1500"
click button "Submit"
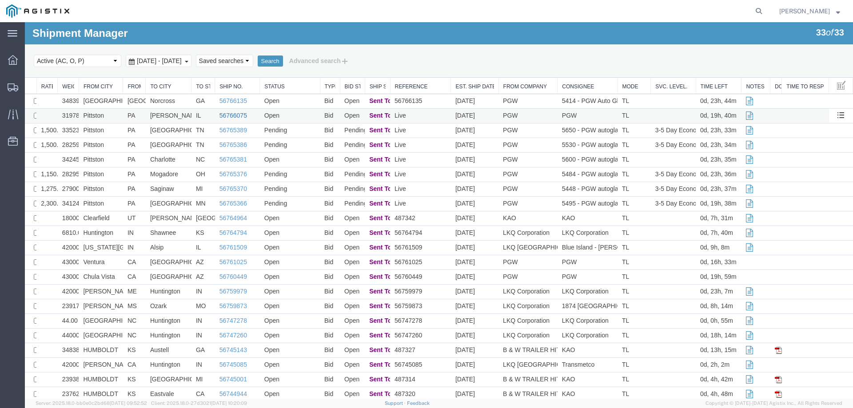
click at [228, 116] on link "56766075" at bounding box center [233, 115] width 28 height 7
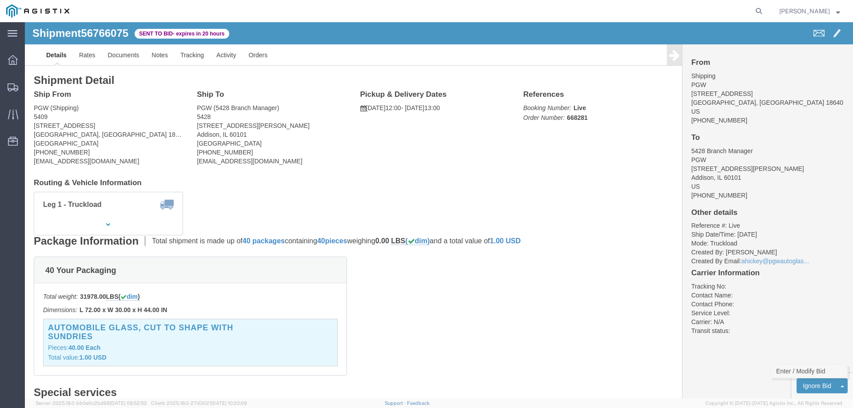
click link "Enter / Modify Bid"
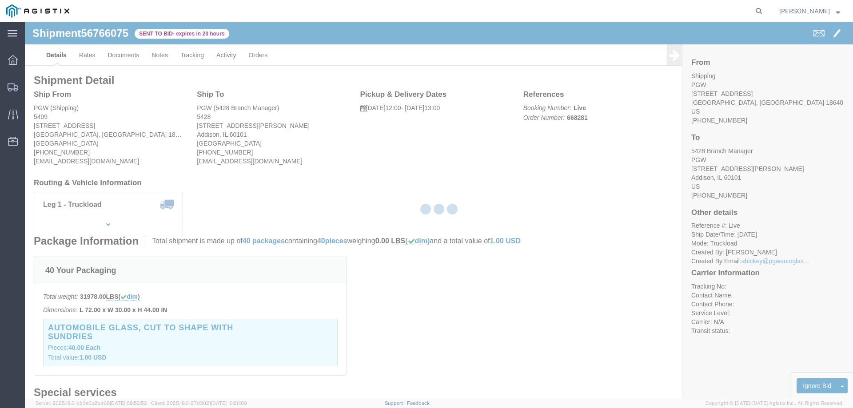
select select "146"
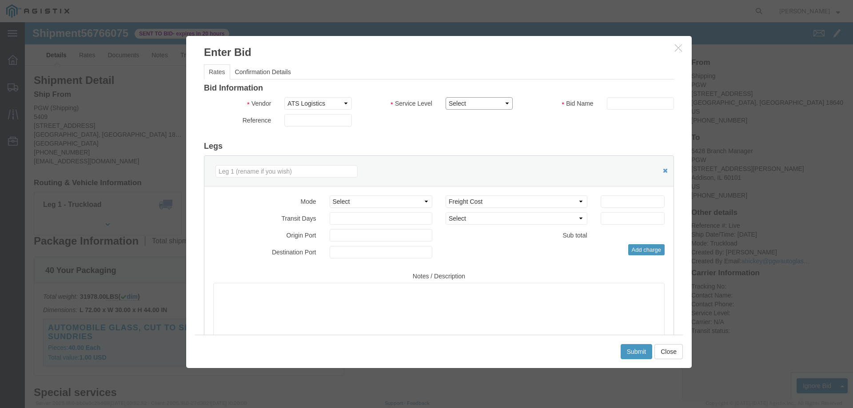
click select "Select CONESTOGA DFRM/STEP Economy TL Flatbed Intermodal LTL Standard Next Day …"
drag, startPoint x: 443, startPoint y: 79, endPoint x: 444, endPoint y: 94, distance: 14.7
click div "Vendor Select ATS Logistics Service Level Select CONESTOGA DFRM/STEP Economy TL…"
select select "25032"
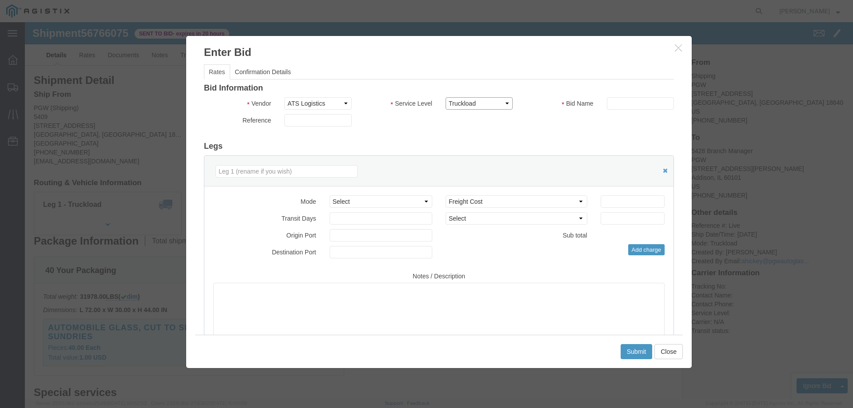
click select "Select CONESTOGA DFRM/STEP Economy TL Flatbed Intermodal LTL Standard Next Day …"
click input "text"
type input "ats"
click div "Mode Select Air Less than Truckload Multi-Leg Ocean Freight Rail Small Parcel T…"
click input "number"
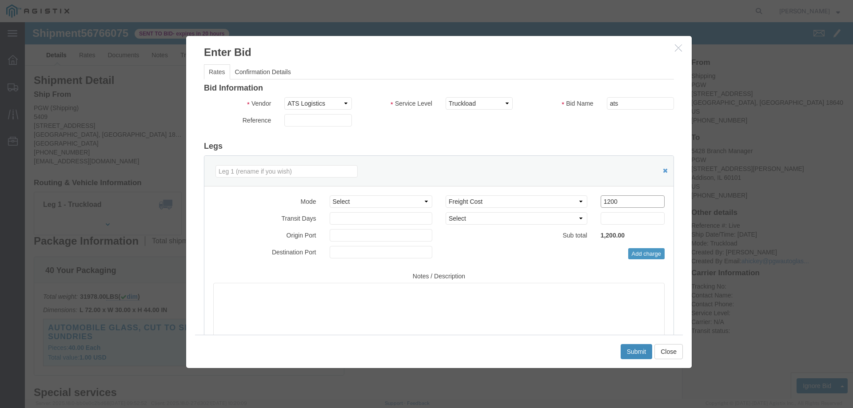
type input "1200"
click button "Submit"
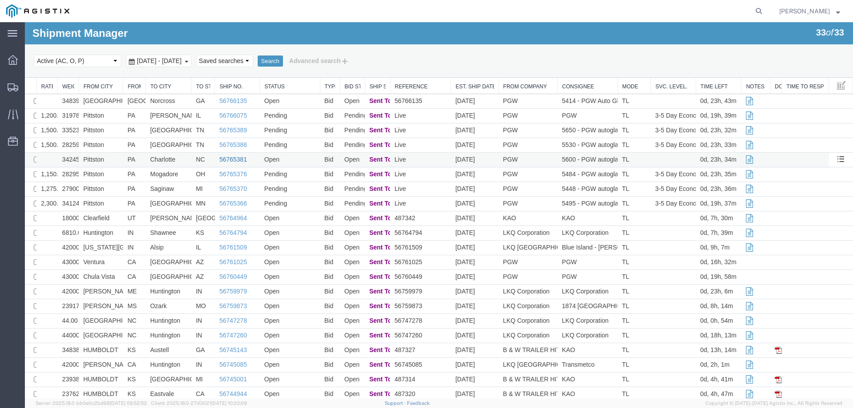
click at [241, 159] on link "56765381" at bounding box center [233, 159] width 28 height 7
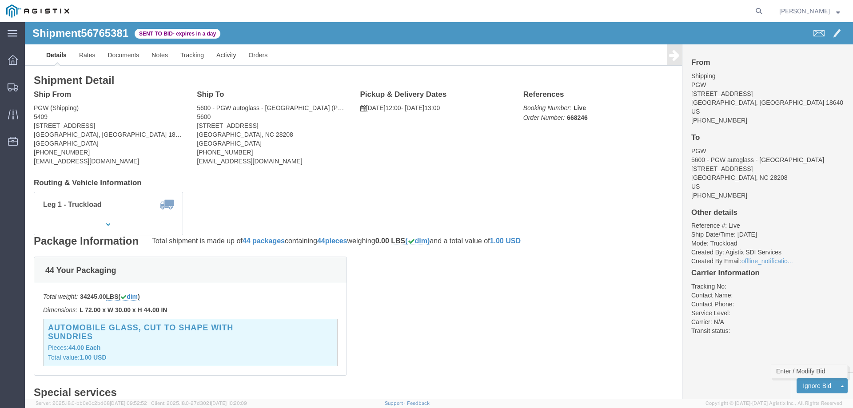
click link "Enter / Modify Bid"
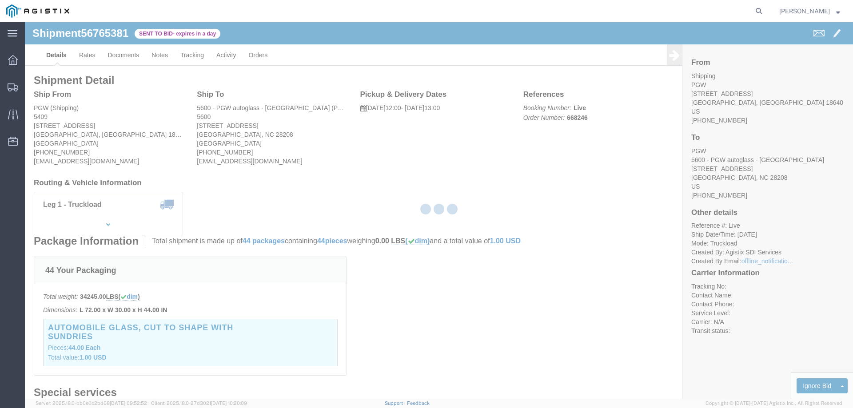
select select "146"
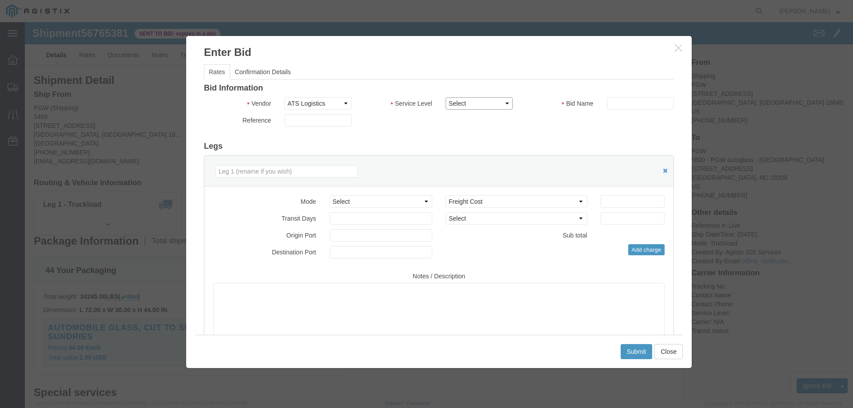
click select "Select CONESTOGA DFRM/STEP Economy TL Flatbed Intermodal LTL Standard Next Day …"
select select "25032"
click select "Select CONESTOGA DFRM/STEP Economy TL Flatbed Intermodal LTL Standard Next Day …"
click input "text"
type input "ats"
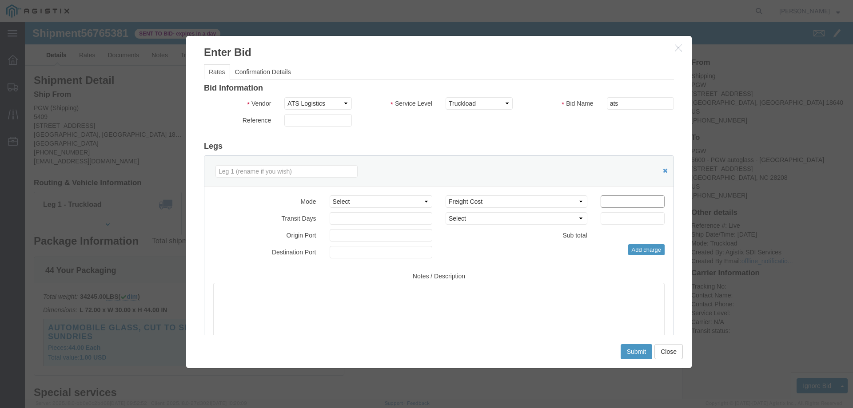
click input "number"
type input "1245"
click button "Submit"
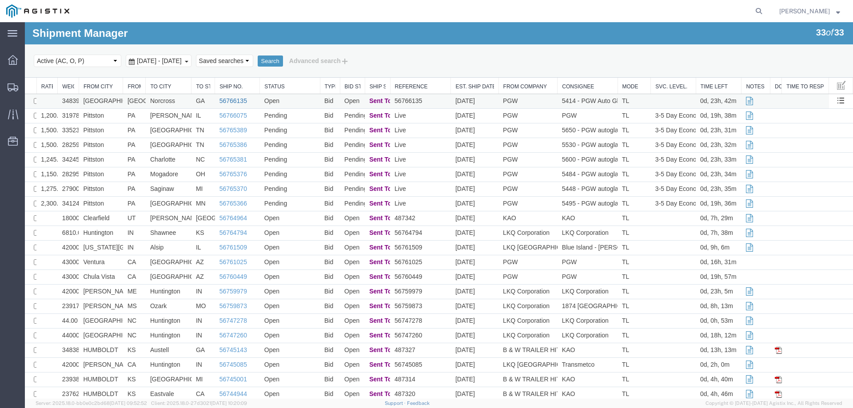
click at [232, 104] on link "56766135" at bounding box center [233, 100] width 28 height 7
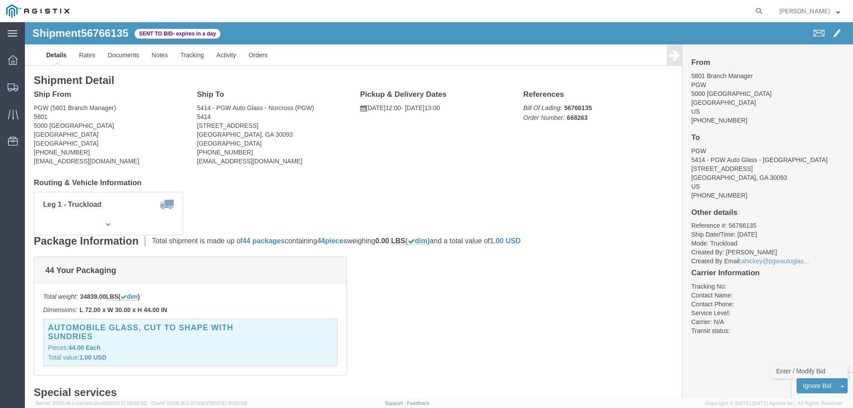
click link "Enter / Modify Bid"
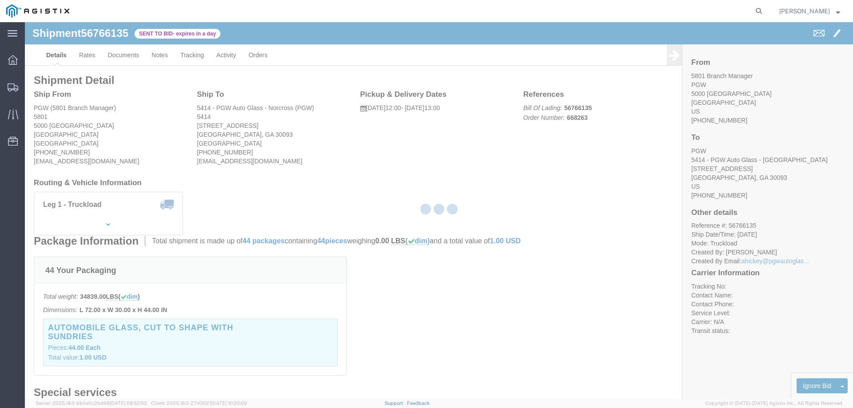
select select "146"
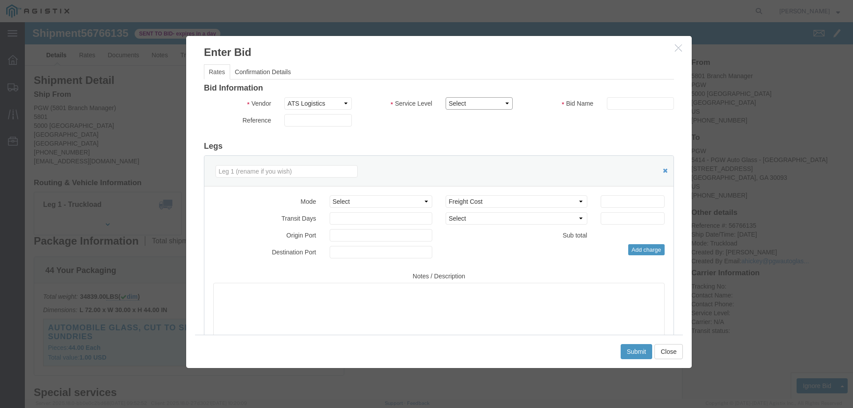
click select "Select CONESTOGA DFRM/STEP Economy TL Flatbed Intermodal LTL Standard Next Day …"
select select "25032"
click select "Select CONESTOGA DFRM/STEP Economy TL Flatbed Intermodal LTL Standard Next Day …"
click input "text"
type input "ats"
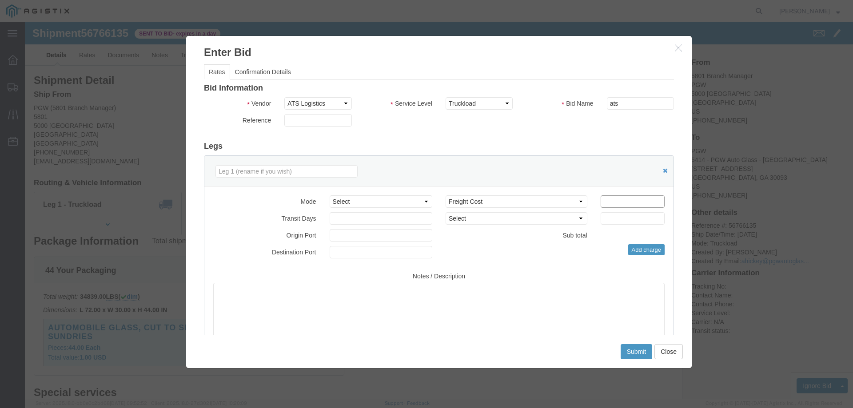
click input "number"
type input "1825"
click div "Submit Close"
click button "Submit"
